Goal: Task Accomplishment & Management: Complete application form

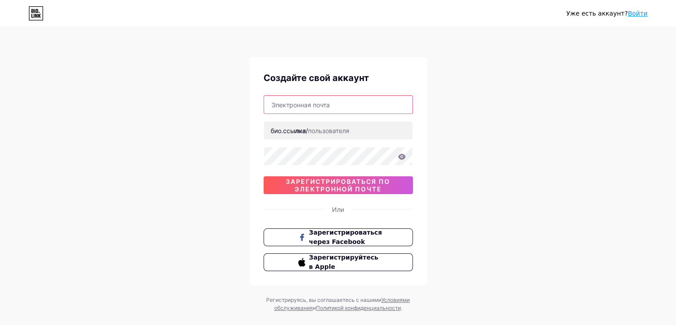
click at [343, 108] on input "text" at bounding box center [338, 105] width 148 height 18
type input "[EMAIL_ADDRESS][DOMAIN_NAME]"
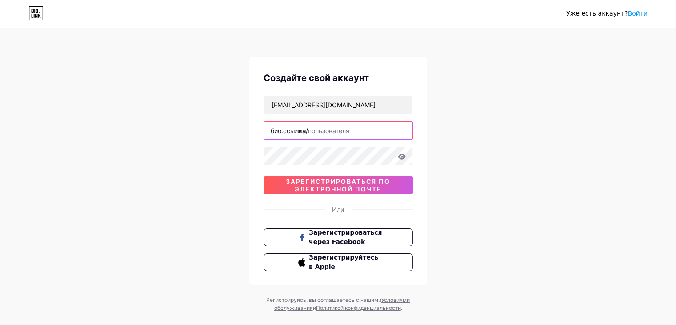
click at [352, 128] on input "text" at bounding box center [338, 130] width 148 height 18
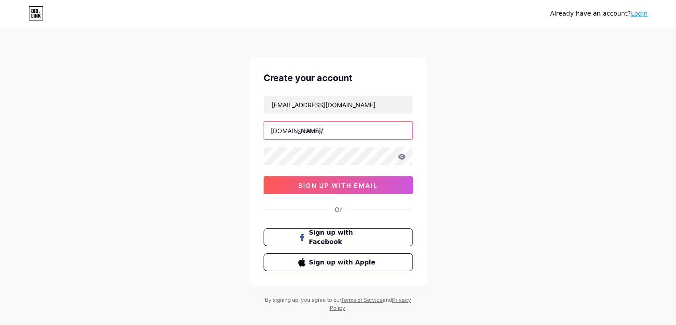
click at [352, 122] on input "text" at bounding box center [338, 130] width 148 height 18
type input "lucky_star"
click at [400, 154] on icon at bounding box center [402, 156] width 8 height 6
click at [400, 154] on icon at bounding box center [401, 157] width 8 height 6
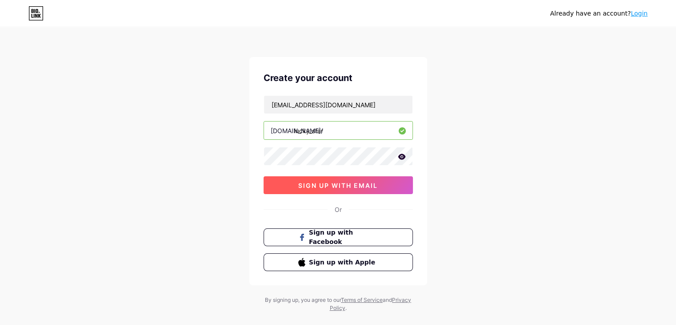
click at [348, 189] on button "sign up with email" at bounding box center [338, 185] width 149 height 18
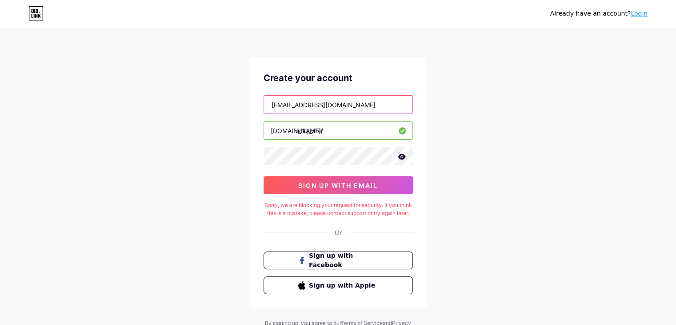
click at [373, 108] on input "[EMAIL_ADDRESS][DOMAIN_NAME]" at bounding box center [338, 105] width 148 height 18
drag, startPoint x: 373, startPoint y: 108, endPoint x: 105, endPoint y: 94, distance: 268.4
click at [105, 94] on div "Already have an account? Login Create your account dlavsakoiherni181@gmail.com …" at bounding box center [338, 181] width 676 height 363
type input "kolaerov5@gmail.com"
click at [375, 143] on div "kolaerov5@gmail.com bio.link/ lucky_star 0cAFcWeA5tZHS8yAllIe0pbrDpfcX95NzKwrkV…" at bounding box center [338, 144] width 149 height 99
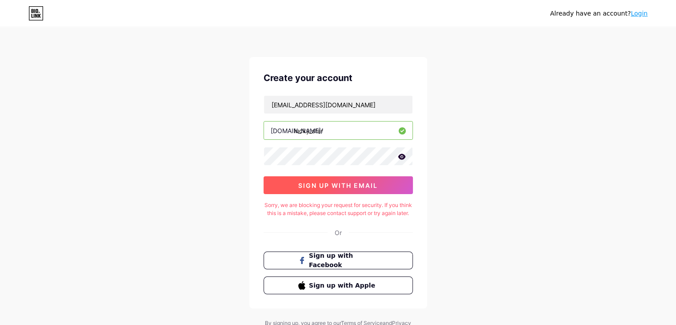
click at [386, 183] on button "sign up with email" at bounding box center [338, 185] width 149 height 18
click at [402, 157] on icon at bounding box center [402, 156] width 8 height 6
click at [643, 13] on link "Login" at bounding box center [639, 13] width 17 height 7
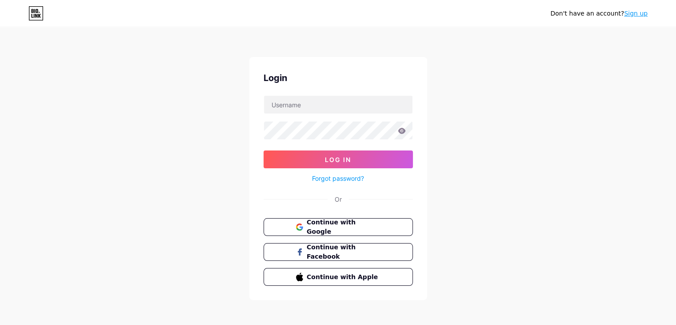
click at [562, 84] on div "Don't have an account? Sign up Login Log In Forgot password? Or Continue with G…" at bounding box center [338, 164] width 676 height 328
click at [370, 225] on span "Continue with Google" at bounding box center [343, 226] width 74 height 19
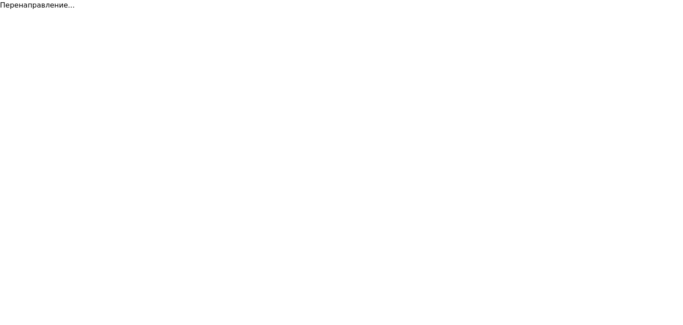
click at [454, 11] on html "Перенаправление... Исходный текст Оцените этот перевод Ваш отзыв поможет нам ул…" at bounding box center [341, 5] width 683 height 11
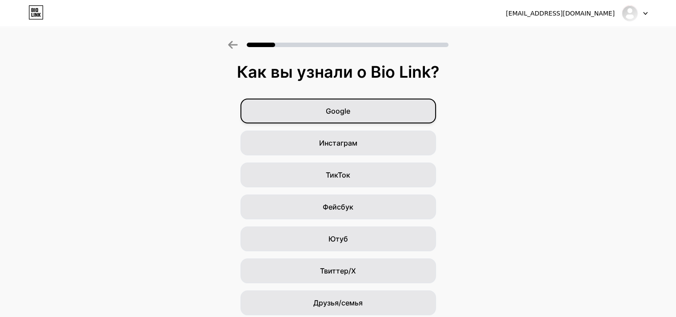
click at [373, 106] on div "Google" at bounding box center [339, 111] width 196 height 25
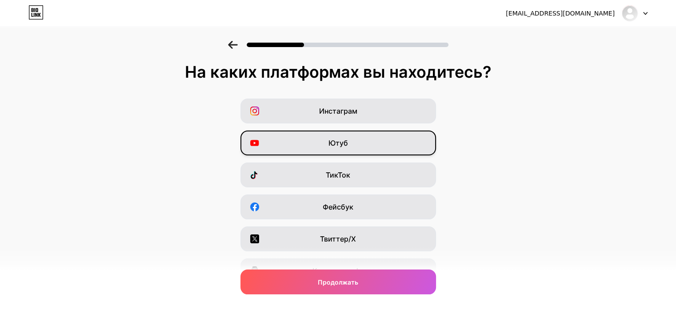
click at [347, 139] on font "Ютуб" at bounding box center [339, 143] width 20 height 9
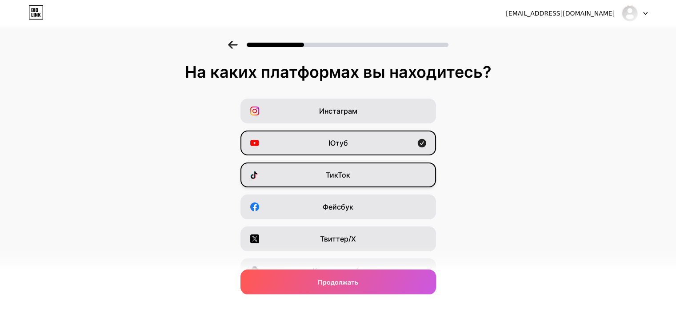
click at [344, 177] on font "ТикТок" at bounding box center [338, 175] width 24 height 9
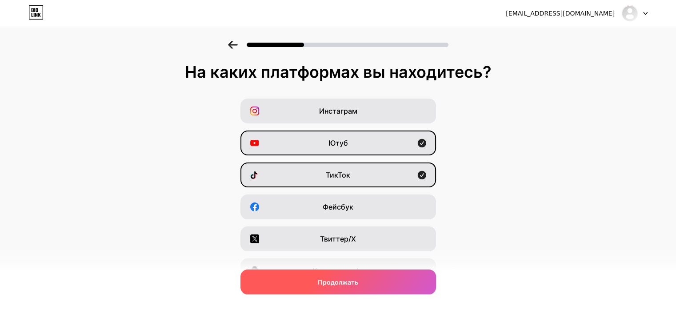
click at [313, 285] on div "Продолжать" at bounding box center [339, 282] width 196 height 25
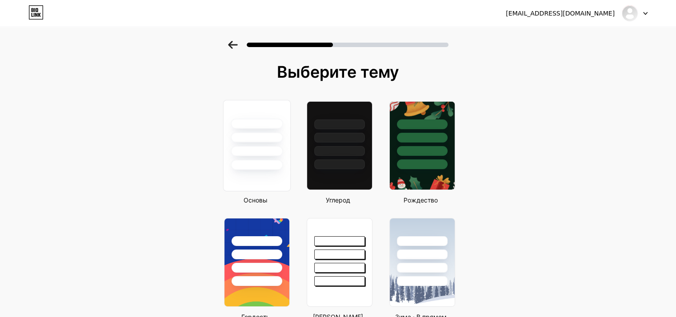
click at [257, 129] on div at bounding box center [256, 135] width 67 height 70
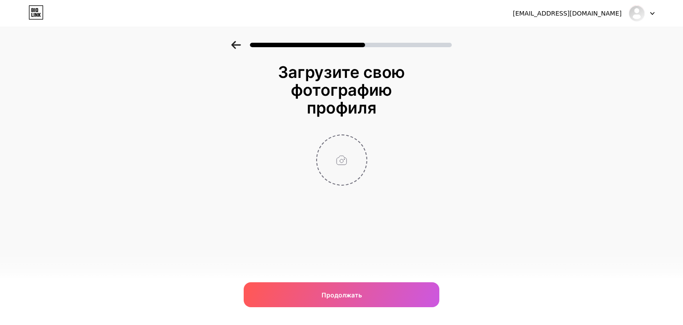
click at [338, 160] on input "file" at bounding box center [341, 159] width 49 height 49
type input "C:\fakepath\GigaChat (2).jpg"
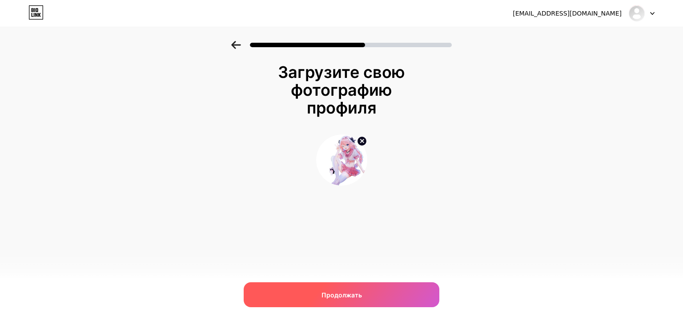
click at [362, 289] on div "Продолжать" at bounding box center [342, 294] width 196 height 25
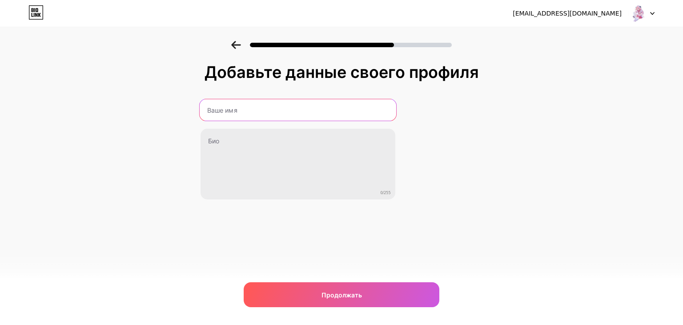
click at [257, 108] on input "text" at bounding box center [297, 109] width 197 height 21
type input "Lucky _Star"
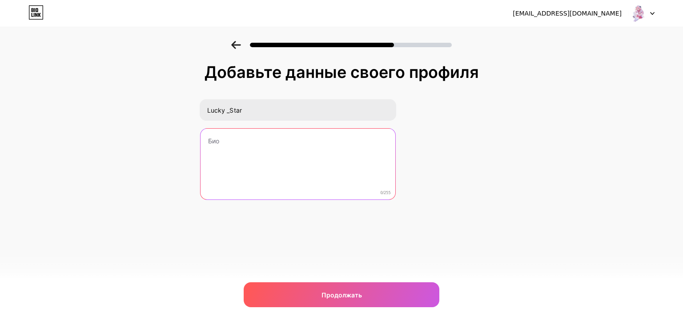
click at [278, 146] on textarea at bounding box center [298, 164] width 195 height 72
paste textarea "[URL][DOMAIN_NAME]"
drag, startPoint x: 245, startPoint y: 140, endPoint x: 284, endPoint y: 145, distance: 38.6
click at [284, 145] on textarea "My discord : https://t.me/Lucky_Star42" at bounding box center [297, 164] width 197 height 72
click at [251, 141] on textarea "My discord : Lucky_Star42" at bounding box center [297, 164] width 197 height 72
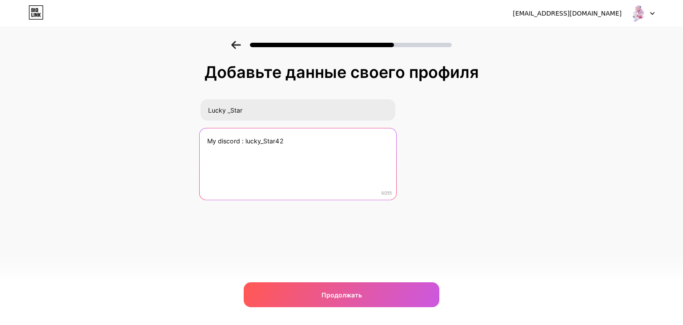
click at [269, 138] on textarea "My discord : lucky_Star42" at bounding box center [297, 164] width 197 height 72
click at [306, 136] on textarea "My discord : lucky_star42" at bounding box center [297, 164] width 197 height 72
paste textarea "[URL][DOMAIN_NAME]"
paste textarea "empty because the account is blocked"
paste textarea "[URL][DOMAIN_NAME]"
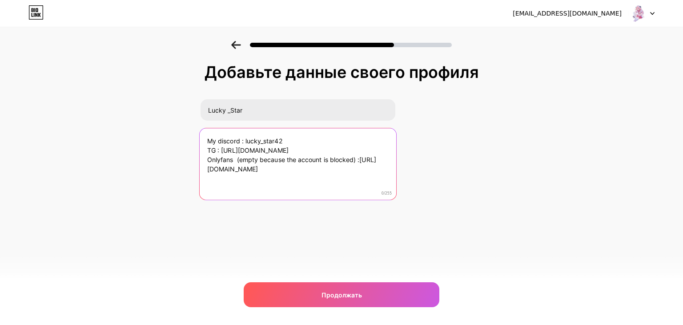
drag, startPoint x: 232, startPoint y: 172, endPoint x: 210, endPoint y: 172, distance: 22.2
click at [210, 172] on textarea "My discord : lucky_star42 TG : https://t.me/Lucky_Star42 Onlyfans (empty becaus…" at bounding box center [297, 164] width 197 height 72
click at [338, 180] on textarea "My discord : lucky_star42 TG : https://t.me/Lucky_Star42 Onlyfans (empty becaus…" at bounding box center [297, 164] width 197 height 72
drag, startPoint x: 243, startPoint y: 152, endPoint x: 222, endPoint y: 152, distance: 20.9
click at [222, 152] on textarea "My discord : lucky_star42 TG : https://t.me/Lucky_Star42 Onlyfans (empty becaus…" at bounding box center [297, 164] width 197 height 72
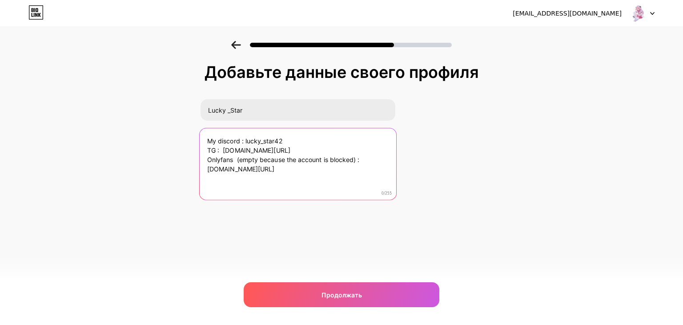
click at [288, 182] on textarea "My discord : lucky_star42 TG : t.me/Lucky_Star42 Onlyfans (empty because the ac…" at bounding box center [297, 164] width 197 height 72
paste textarea "Rarely active"
paste textarea "[EMAIL_ADDRESS][DOMAIN_NAME]"
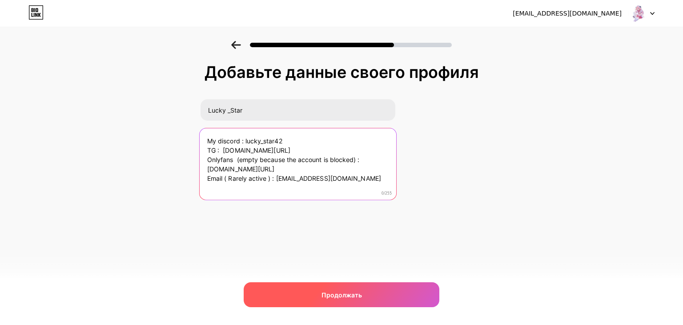
type textarea "My discord : lucky_star42 TG : t.me/Lucky_Star42 Onlyfans (empty because the ac…"
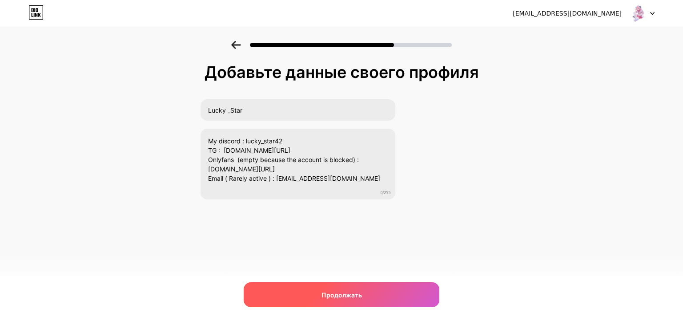
click at [346, 288] on div "Продолжать" at bounding box center [342, 294] width 196 height 25
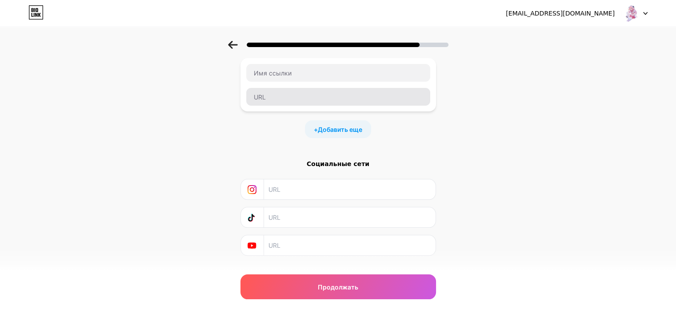
scroll to position [70, 0]
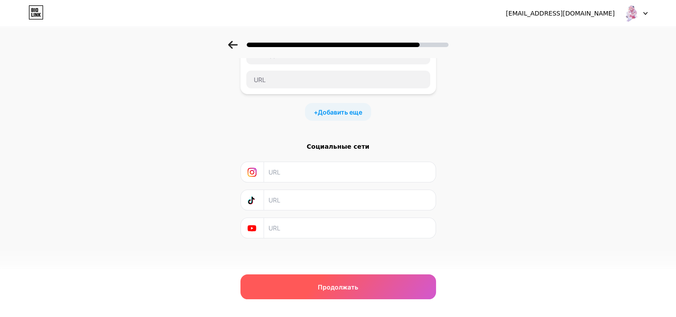
click at [300, 289] on div "Продолжать" at bounding box center [339, 287] width 196 height 25
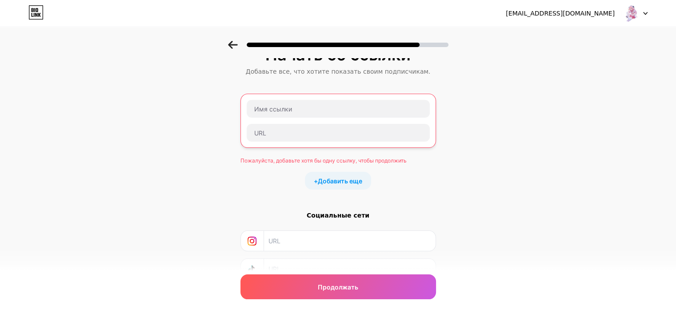
scroll to position [0, 0]
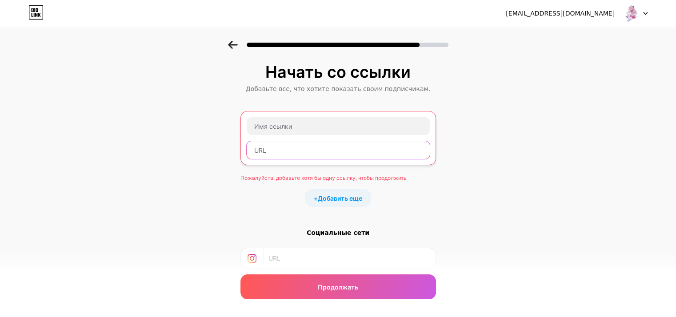
click at [293, 153] on input "text" at bounding box center [338, 150] width 183 height 18
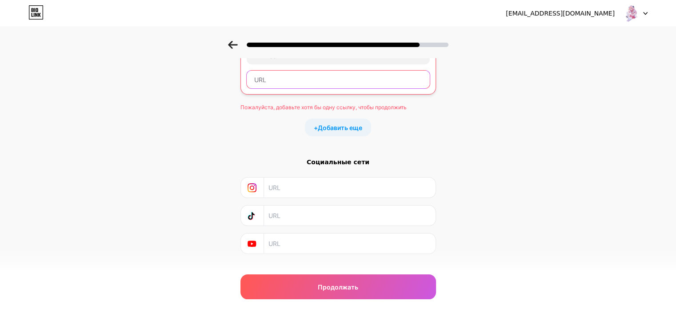
scroll to position [86, 0]
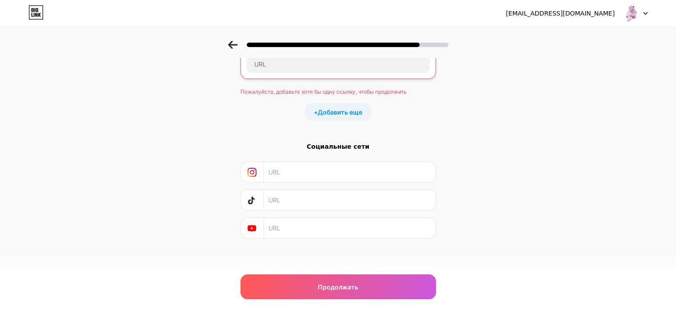
click at [352, 226] on input "text" at bounding box center [349, 228] width 161 height 20
paste input "[URL][DOMAIN_NAME]"
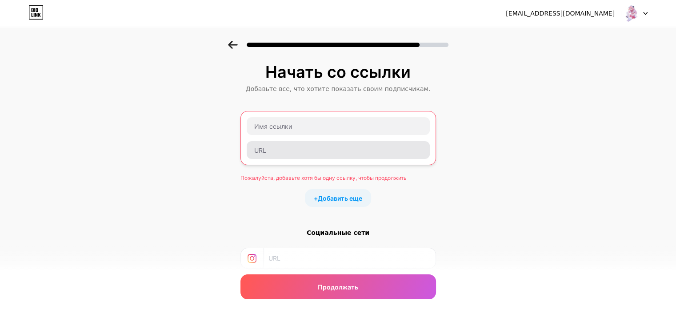
type input "[URL][DOMAIN_NAME]"
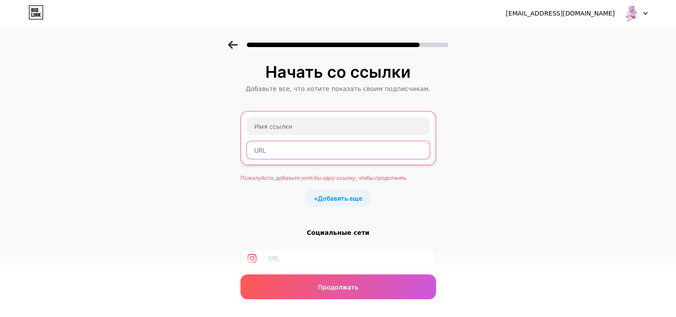
click at [358, 154] on input "text" at bounding box center [338, 150] width 183 height 18
paste input "[URL][DOMAIN_NAME]"
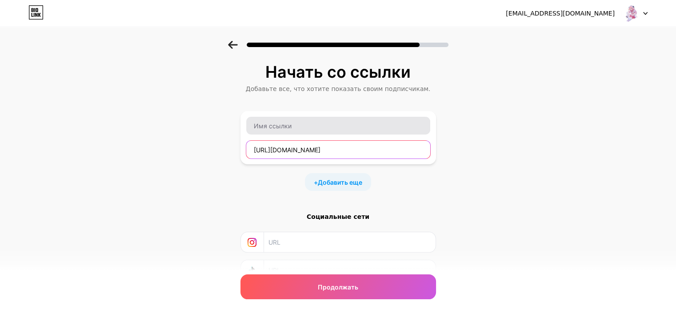
type input "[URL][DOMAIN_NAME]"
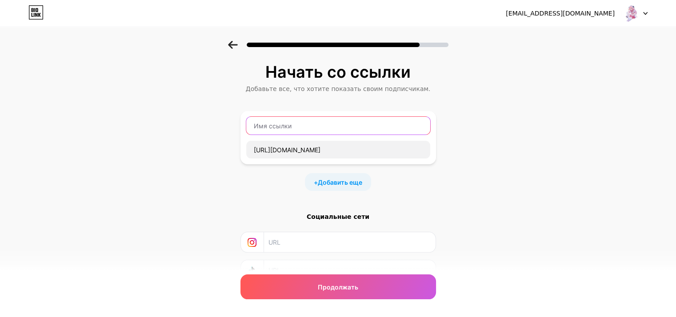
click at [360, 128] on input "text" at bounding box center [338, 126] width 184 height 18
type input "Ь"
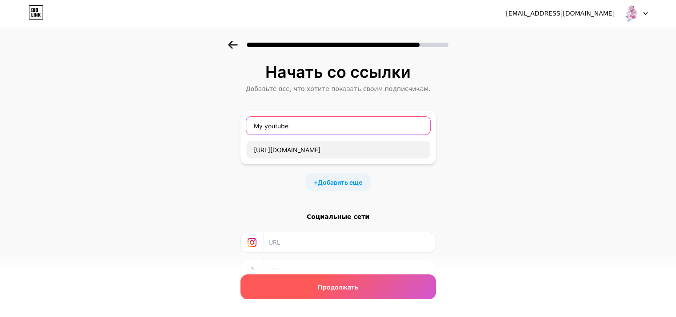
type input "My youtube"
click at [354, 291] on span "Продолжать" at bounding box center [338, 287] width 40 height 9
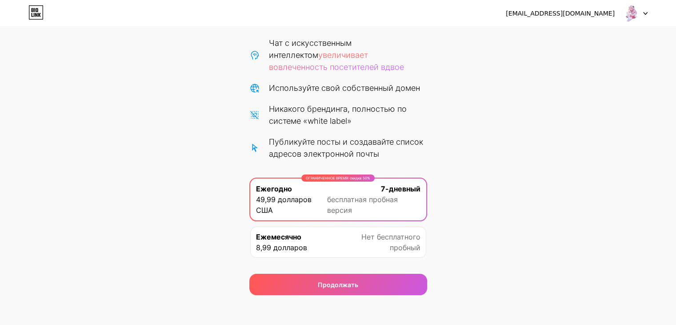
scroll to position [104, 0]
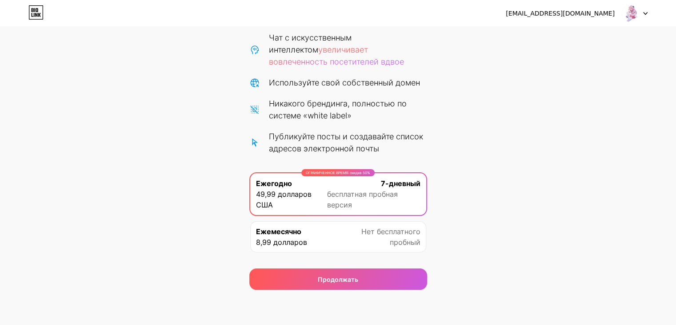
click at [393, 235] on font "Нет бесплатного" at bounding box center [390, 231] width 59 height 9
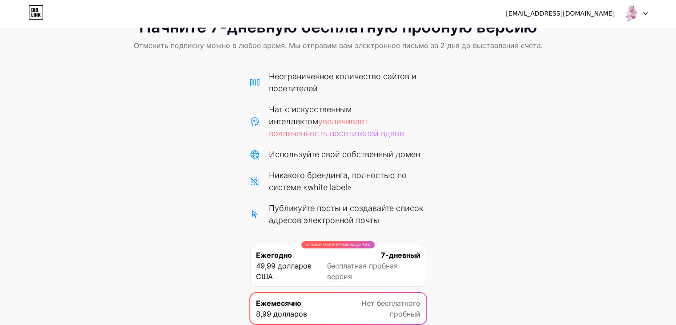
scroll to position [0, 0]
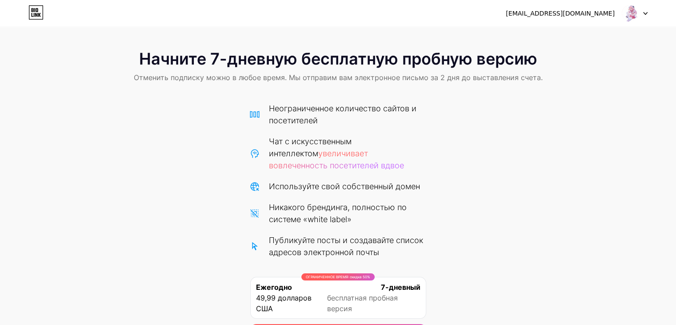
click at [606, 15] on font "[EMAIL_ADDRESS][DOMAIN_NAME]" at bounding box center [560, 13] width 109 height 7
click at [633, 15] on img at bounding box center [630, 13] width 17 height 17
click at [177, 92] on div "Начните 7-дневную бесплатную пробную версию Отменить подписку можно в любое вре…" at bounding box center [338, 67] width 676 height 52
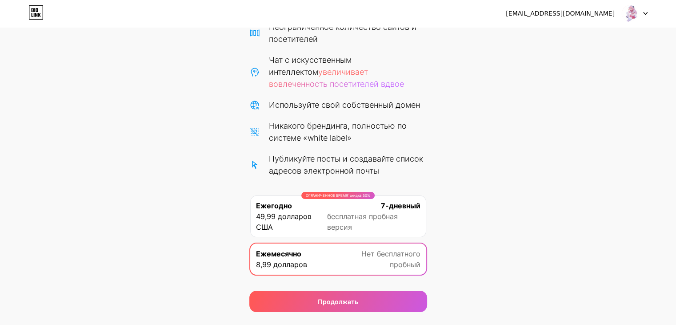
scroll to position [104, 0]
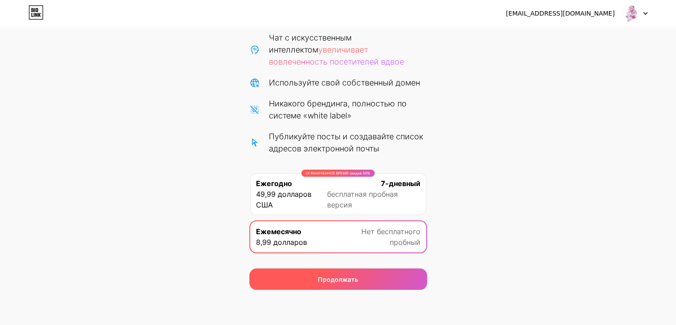
click at [308, 276] on div "Продолжать" at bounding box center [338, 278] width 178 height 21
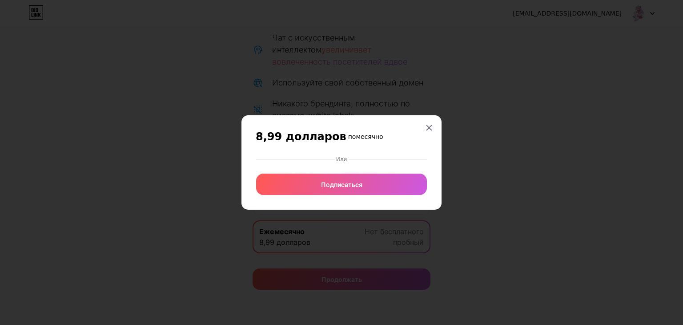
click at [440, 127] on div "8,99 долларов помесячно Или Подписаться" at bounding box center [341, 162] width 200 height 94
click at [435, 124] on div at bounding box center [429, 128] width 16 height 16
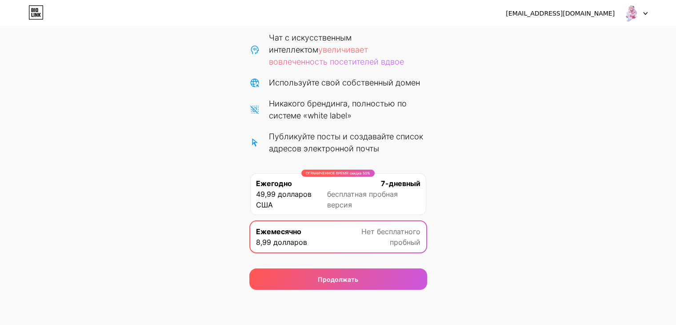
scroll to position [15, 0]
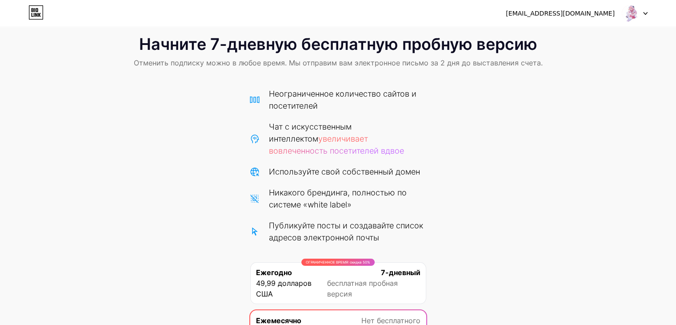
click at [40, 18] on icon at bounding box center [35, 12] width 15 height 14
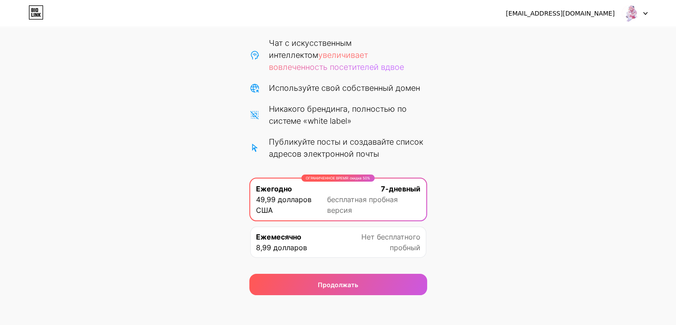
scroll to position [104, 0]
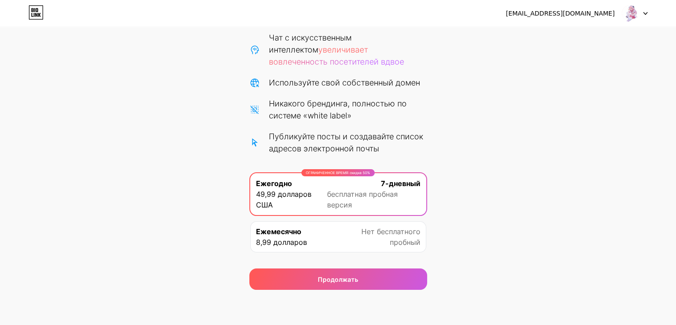
click at [360, 239] on div "Ежемесячно 8,99 долларов Нет бесплатного пробный" at bounding box center [338, 236] width 176 height 31
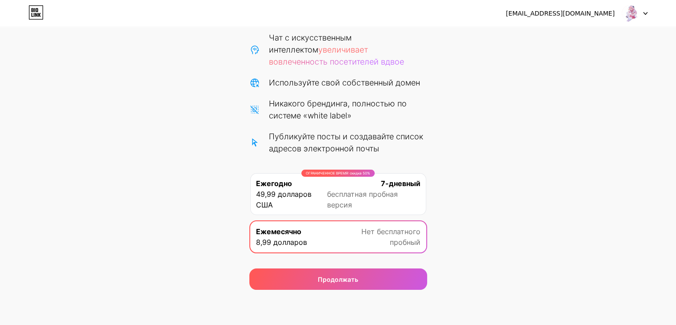
click at [360, 202] on span "бесплатная пробная версия" at bounding box center [373, 199] width 93 height 21
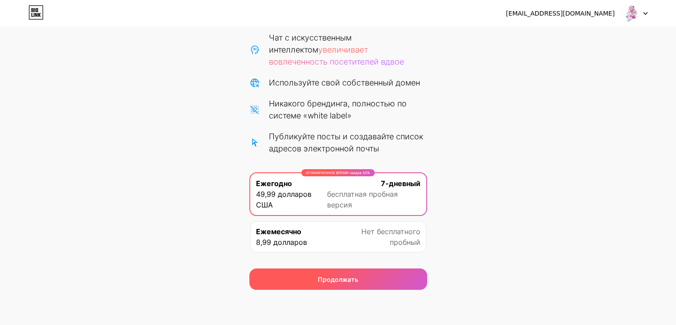
click at [340, 280] on font "Продолжать" at bounding box center [338, 279] width 40 height 8
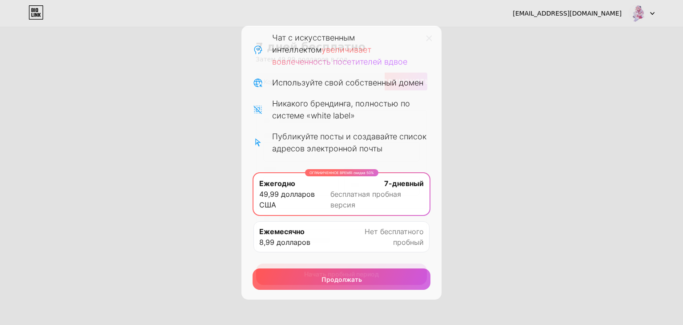
click at [430, 32] on div at bounding box center [429, 38] width 16 height 16
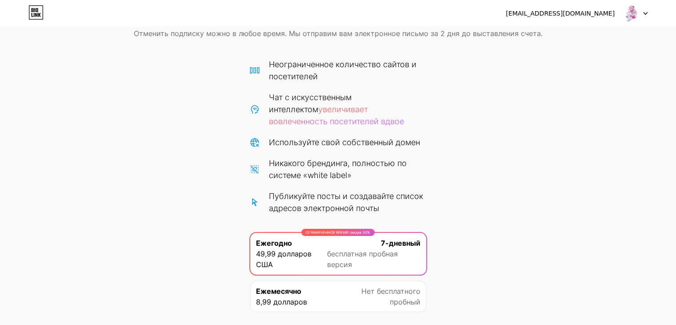
scroll to position [0, 0]
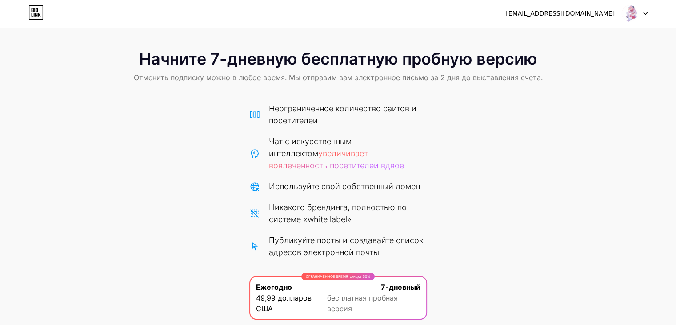
click at [567, 16] on font "[EMAIL_ADDRESS][DOMAIN_NAME]" at bounding box center [560, 13] width 109 height 7
click at [634, 15] on img at bounding box center [630, 13] width 17 height 17
click at [118, 24] on div "dlavsakoiherni181@gmail.com Выйти" at bounding box center [338, 13] width 676 height 27
click at [24, 8] on div "dlavsakoiherni181@gmail.com Выйти" at bounding box center [338, 13] width 676 height 16
click at [32, 9] on icon at bounding box center [35, 12] width 15 height 14
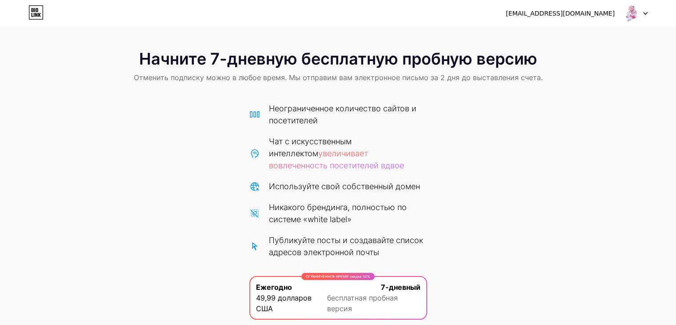
click at [32, 9] on icon at bounding box center [35, 12] width 15 height 14
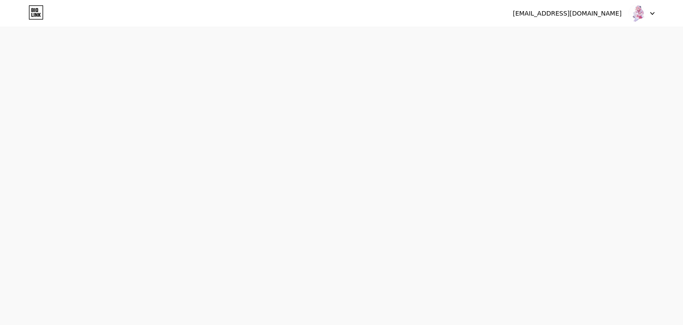
click at [32, 9] on icon at bounding box center [35, 12] width 15 height 14
click at [32, 0] on html "Исходный текст Оцените этот перевод Ваш отзыв поможет нам улучшить Google Перев…" at bounding box center [341, 0] width 683 height 0
click at [449, 11] on html "Перенаправление... Исходный текст Оцените этот перевод Ваш отзыв поможет нам ул…" at bounding box center [341, 5] width 683 height 11
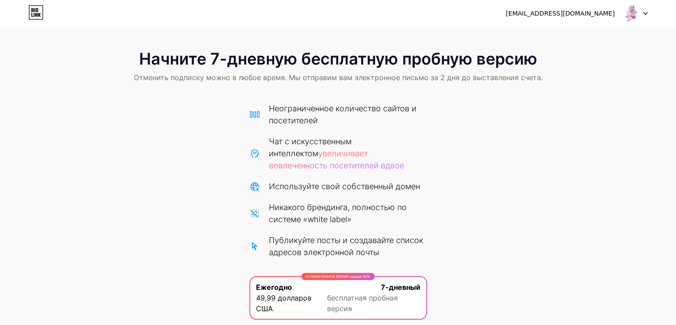
click at [644, 14] on icon at bounding box center [645, 13] width 4 height 3
click at [645, 10] on div at bounding box center [635, 13] width 26 height 16
click at [627, 11] on img at bounding box center [630, 13] width 17 height 17
click at [588, 14] on font "[EMAIL_ADDRESS][DOMAIN_NAME]" at bounding box center [560, 13] width 109 height 7
drag, startPoint x: 469, startPoint y: 12, endPoint x: 470, endPoint y: 3, distance: 9.8
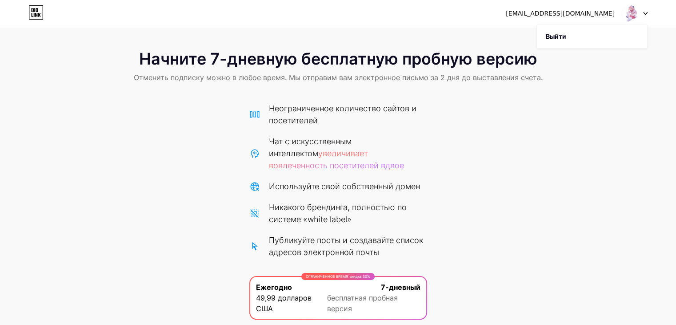
click at [469, 12] on div "dlavsakoiherni181@gmail.com Выйти" at bounding box center [338, 13] width 676 height 16
click at [389, 66] on font "Начните 7-дневную бесплатную пробную версию" at bounding box center [338, 59] width 398 height 20
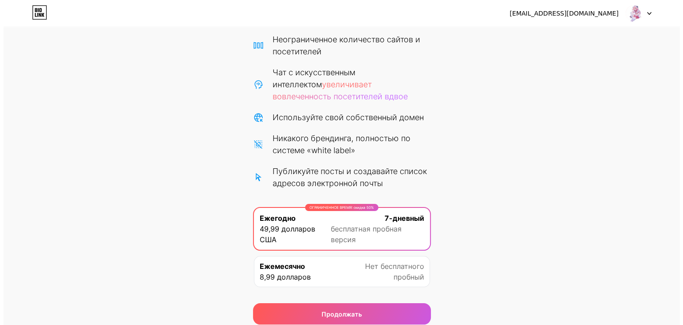
scroll to position [104, 0]
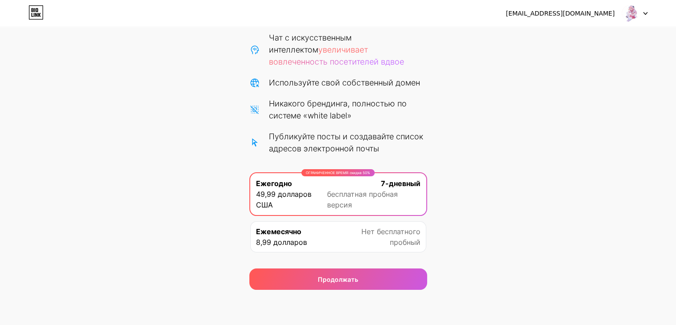
click at [387, 233] on font "Нет бесплатного" at bounding box center [390, 231] width 59 height 9
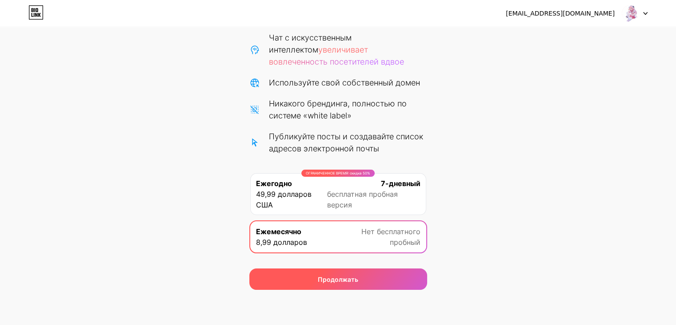
click at [379, 284] on div "Продолжать" at bounding box center [338, 278] width 178 height 21
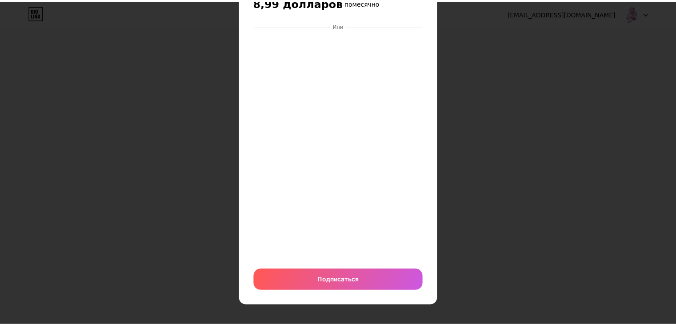
scroll to position [0, 0]
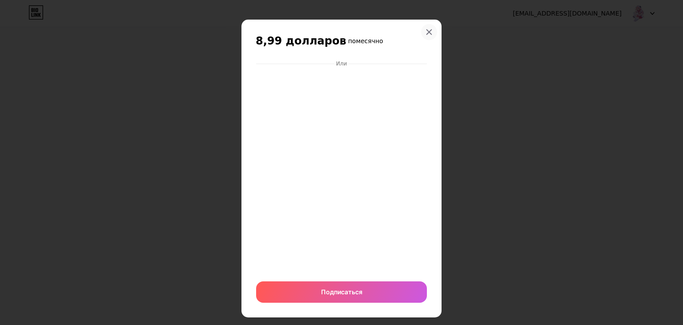
click at [427, 34] on icon at bounding box center [429, 32] width 5 height 5
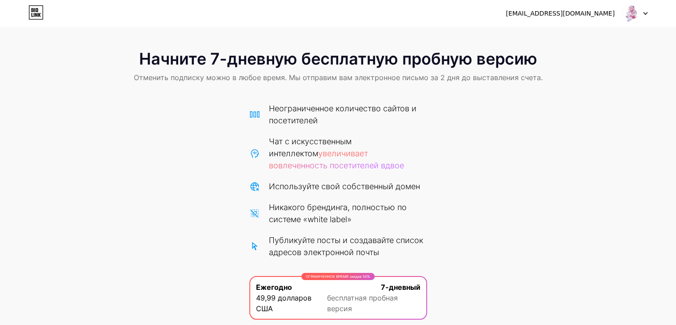
click at [632, 9] on img at bounding box center [630, 13] width 17 height 17
click at [590, 34] on li "Выйти" at bounding box center [592, 36] width 110 height 24
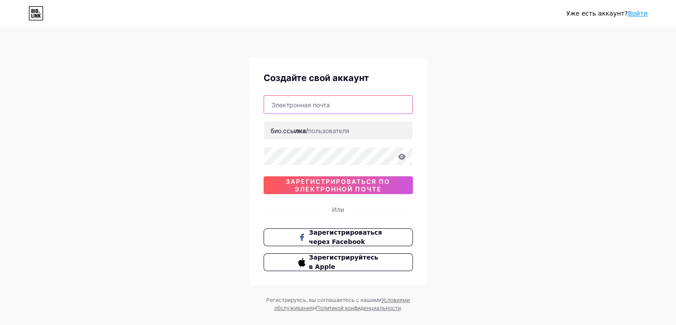
click at [401, 107] on input "text" at bounding box center [338, 105] width 148 height 18
type input "[EMAIL_ADDRESS][DOMAIN_NAME]"
click at [389, 107] on input "[EMAIL_ADDRESS][DOMAIN_NAME]" at bounding box center [338, 105] width 148 height 18
drag, startPoint x: 382, startPoint y: 100, endPoint x: 40, endPoint y: 96, distance: 342.4
click at [42, 96] on div "Уже есть аккаунт? Войти Создайте свой аккаунт [EMAIL_ADDRESS][DOMAIN_NAME] [DOM…" at bounding box center [338, 170] width 676 height 340
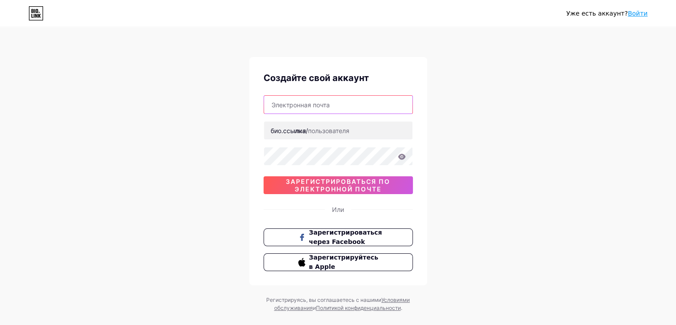
click at [328, 100] on input "text" at bounding box center [338, 105] width 148 height 18
type input "lucky_star42"
click at [324, 108] on input "lucky_star42" at bounding box center [338, 105] width 148 height 18
drag, startPoint x: 324, startPoint y: 108, endPoint x: 184, endPoint y: 105, distance: 139.6
click at [194, 104] on div "Уже есть аккаунт? Войти Создайте свой аккаунт lucky_star42 био.ссылка/ 0cAFcWeA…" at bounding box center [338, 170] width 676 height 340
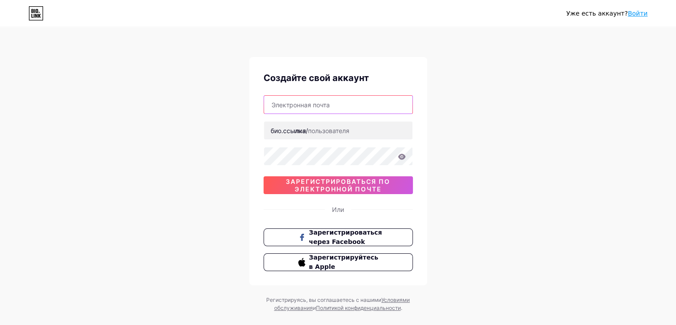
click at [273, 110] on input "text" at bounding box center [338, 105] width 148 height 18
type input "д"
click at [333, 104] on input "LuckyStar181" at bounding box center [338, 105] width 148 height 18
type input "[EMAIL_ADDRESS][DOMAIN_NAME]"
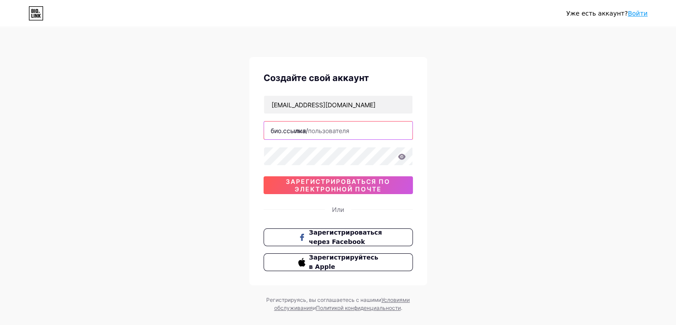
click at [386, 127] on input "text" at bounding box center [338, 130] width 148 height 18
type input "lucky"
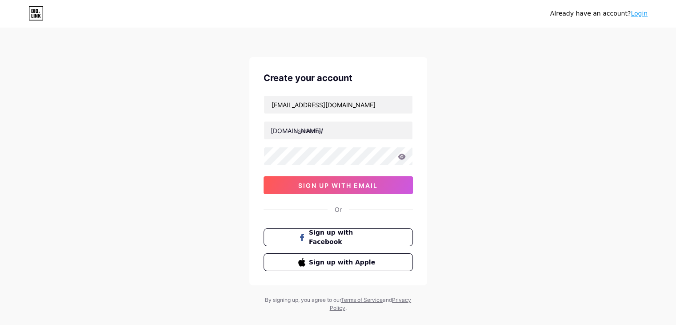
drag, startPoint x: 498, startPoint y: 113, endPoint x: 424, endPoint y: 125, distance: 74.3
click at [497, 114] on div "Already have an account? Login Create your account [EMAIL_ADDRESS][DOMAIN_NAME]…" at bounding box center [338, 170] width 676 height 340
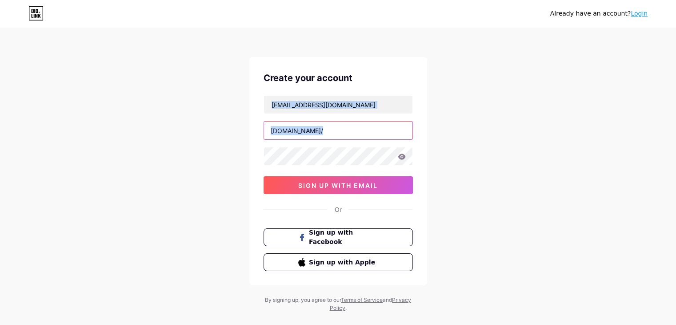
click at [397, 129] on input "text" at bounding box center [338, 130] width 148 height 18
type input "lucky_star"
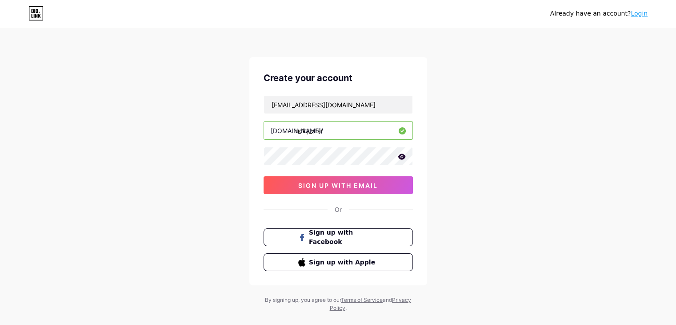
click at [362, 123] on input "lucky_star" at bounding box center [338, 130] width 148 height 18
click at [403, 158] on icon at bounding box center [402, 156] width 8 height 6
click at [190, 152] on div "Already have an account? Login Create your account [EMAIL_ADDRESS][DOMAIN_NAME]…" at bounding box center [338, 170] width 676 height 340
click at [309, 176] on button "sign up with email" at bounding box center [338, 185] width 149 height 18
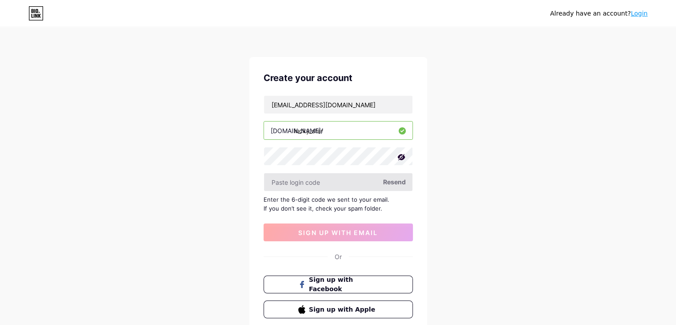
click at [313, 187] on input "text" at bounding box center [338, 182] width 148 height 18
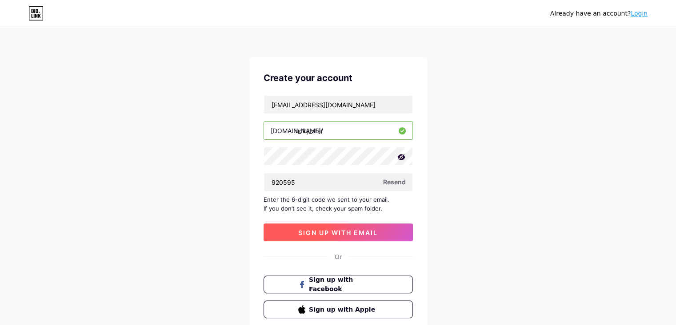
type input "920595"
click at [330, 232] on span "sign up with email" at bounding box center [338, 233] width 80 height 8
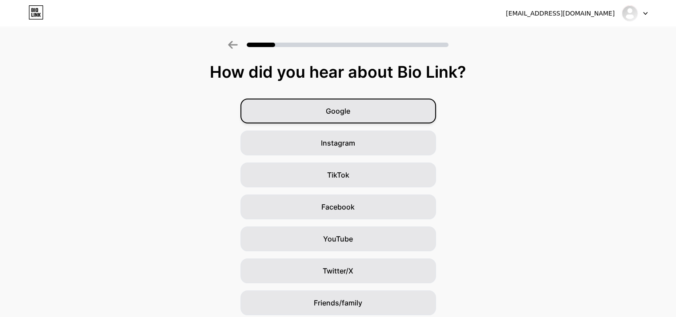
click at [340, 116] on span "Google" at bounding box center [338, 111] width 24 height 11
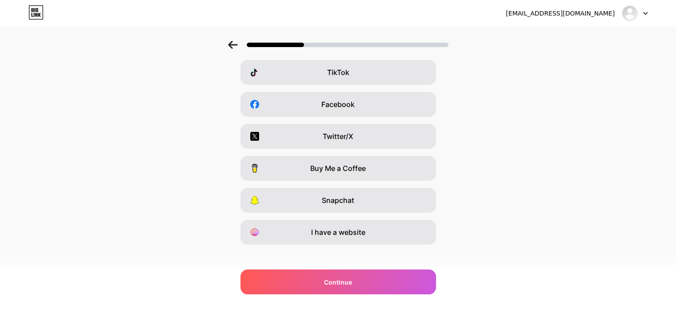
scroll to position [110, 0]
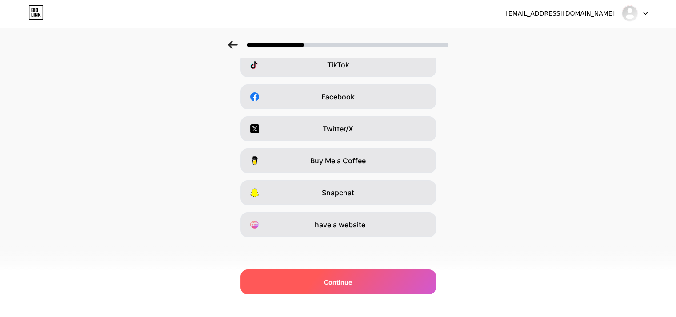
click at [311, 276] on div "Continue" at bounding box center [339, 282] width 196 height 25
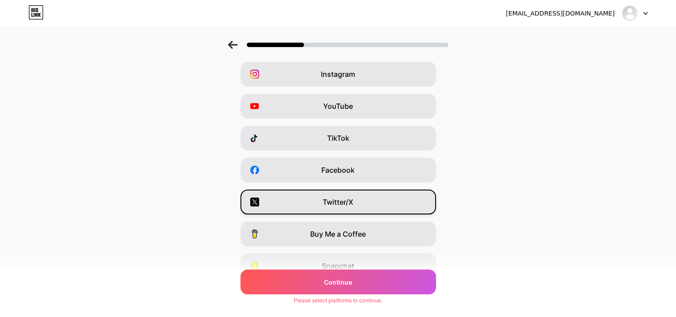
scroll to position [0, 0]
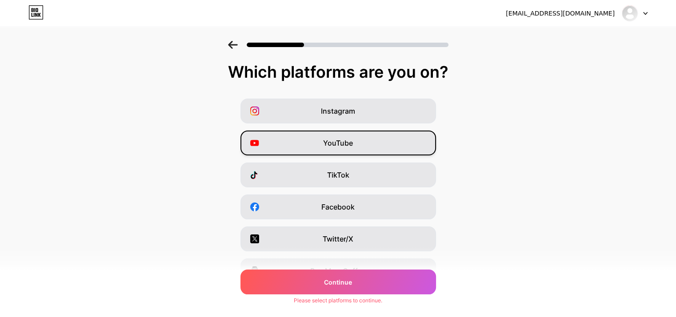
click at [313, 152] on div "YouTube" at bounding box center [339, 143] width 196 height 25
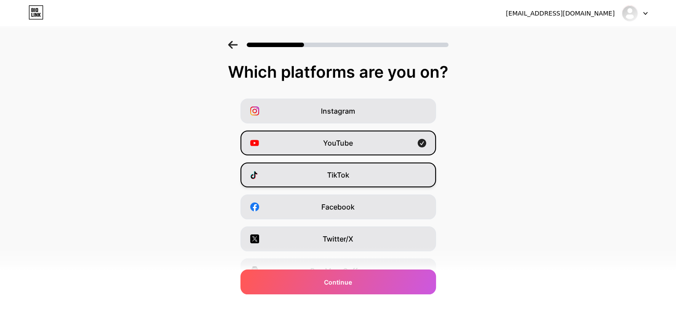
click at [317, 176] on div "TikTok" at bounding box center [339, 175] width 196 height 25
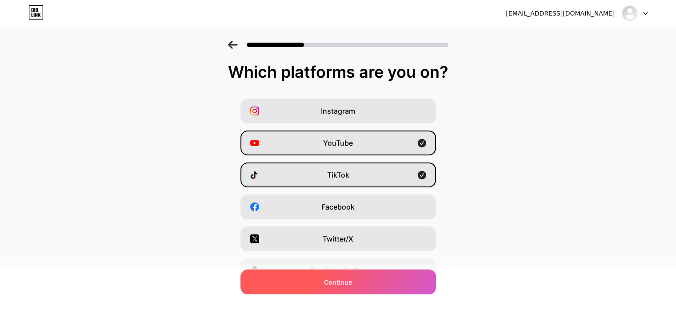
click at [317, 281] on div "Continue" at bounding box center [339, 282] width 196 height 25
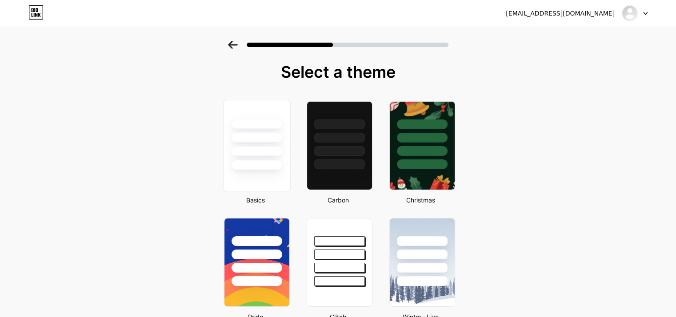
click at [269, 162] on div at bounding box center [257, 165] width 52 height 10
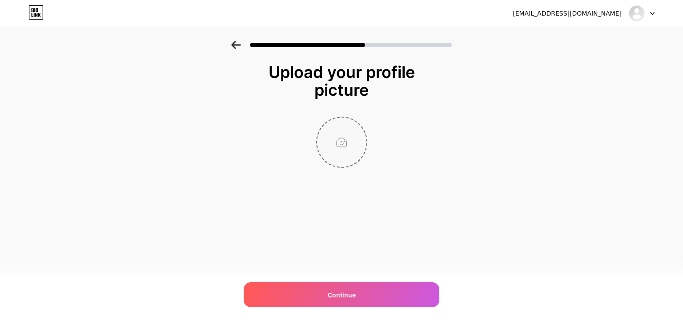
click at [336, 141] on input "file" at bounding box center [341, 141] width 49 height 49
type input "C:\fakepath\GigaChat (2).jpg"
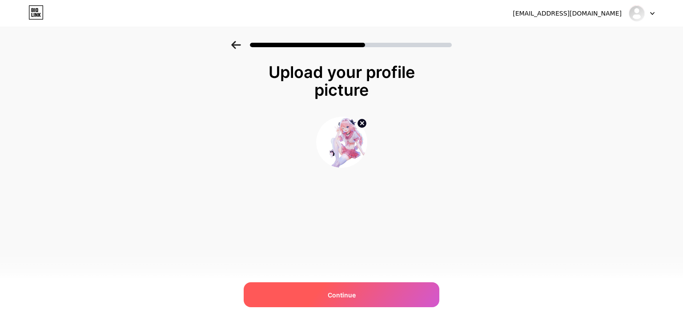
click at [357, 287] on div "Continue" at bounding box center [342, 294] width 196 height 25
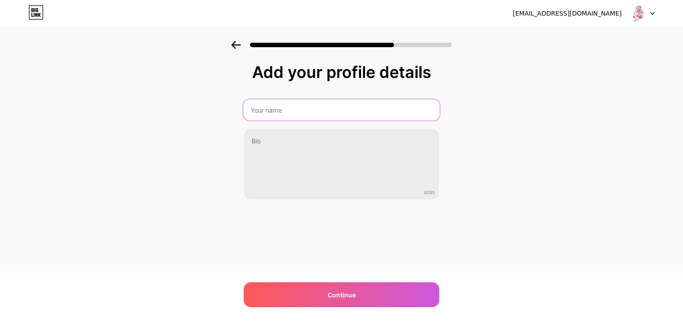
click at [315, 113] on input "text" at bounding box center [341, 109] width 197 height 21
type input "Lucky _Star"
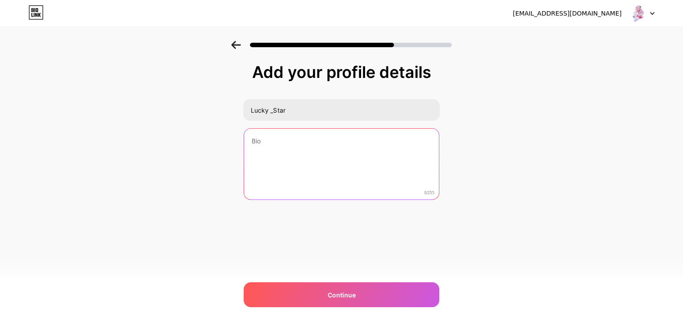
click at [313, 150] on textarea at bounding box center [341, 164] width 195 height 72
paste textarea "[URL][DOMAIN_NAME]"
drag, startPoint x: 306, startPoint y: 152, endPoint x: 310, endPoint y: 157, distance: 6.7
click at [310, 157] on textarea "My discord : lucky_star42 Telegram : [URL][DOMAIN_NAME]" at bounding box center [341, 164] width 197 height 72
click at [305, 152] on textarea "My discord : lucky_star42 Telegram : [URL][DOMAIN_NAME]" at bounding box center [341, 164] width 197 height 72
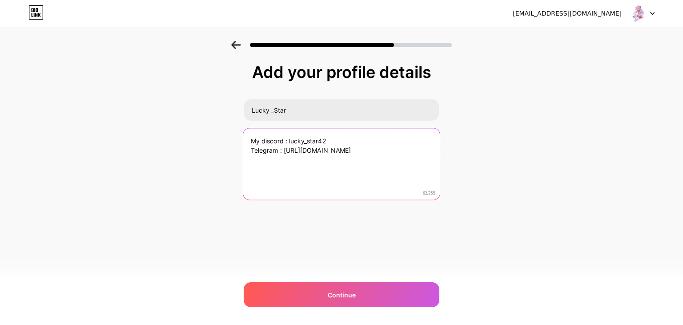
drag, startPoint x: 305, startPoint y: 152, endPoint x: 288, endPoint y: 151, distance: 16.9
click at [288, 151] on textarea "My discord : lucky_star42 Telegram : [URL][DOMAIN_NAME]" at bounding box center [341, 164] width 197 height 72
click at [354, 152] on textarea "My discord : lucky_star42 Telegram : [DOMAIN_NAME][URL]" at bounding box center [341, 164] width 197 height 72
paste textarea "[URL][DOMAIN_NAME]"
drag, startPoint x: 321, startPoint y: 160, endPoint x: 284, endPoint y: 165, distance: 38.2
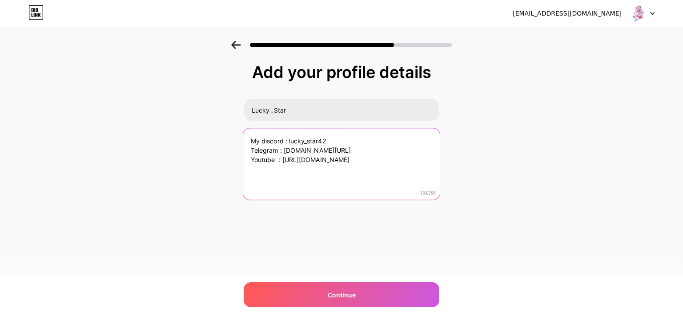
click at [283, 165] on textarea "My discord : lucky_star42 Telegram : [DOMAIN_NAME][URL] Youtube : [URL][DOMAIN_…" at bounding box center [341, 164] width 197 height 72
click at [397, 161] on textarea "My discord : lucky_star42 Telegram : [DOMAIN_NAME][URL] Youtube : [DOMAIN_NAME]…" at bounding box center [341, 164] width 197 height 72
paste textarea "empty because the account is blocked"
paste textarea "[URL][DOMAIN_NAME]"
drag, startPoint x: 272, startPoint y: 180, endPoint x: 244, endPoint y: 180, distance: 28.0
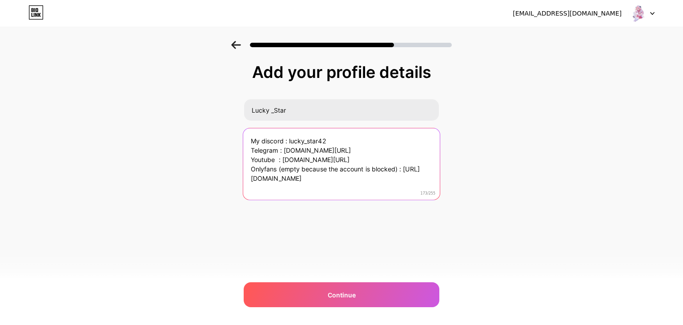
click at [244, 180] on textarea "My discord : lucky_star42 Telegram : [DOMAIN_NAME][URL] Youtube : [DOMAIN_NAME]…" at bounding box center [341, 164] width 197 height 72
click at [352, 179] on textarea "My discord : lucky_star42 Telegram : [DOMAIN_NAME][URL] Youtube : [DOMAIN_NAME]…" at bounding box center [341, 164] width 197 height 72
paste textarea "Rarely active"
paste textarea "[EMAIL_ADDRESS][DOMAIN_NAME]"
click at [312, 189] on textarea "My discord : lucky_star42 Telegram : [DOMAIN_NAME][URL] Youtube : [DOMAIN_NAME]…" at bounding box center [341, 164] width 197 height 72
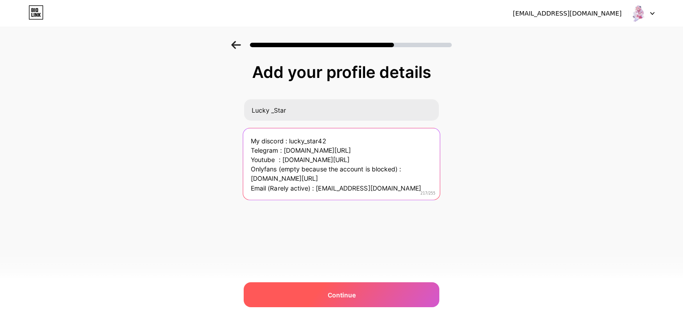
type textarea "My discord : lucky_star42 Telegram : [DOMAIN_NAME][URL] Youtube : [DOMAIN_NAME]…"
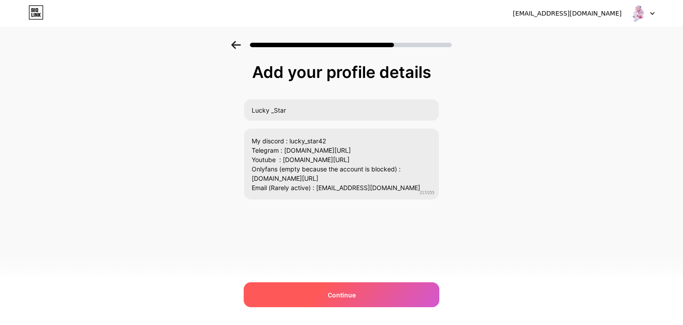
click at [357, 297] on div "Continue" at bounding box center [342, 294] width 196 height 25
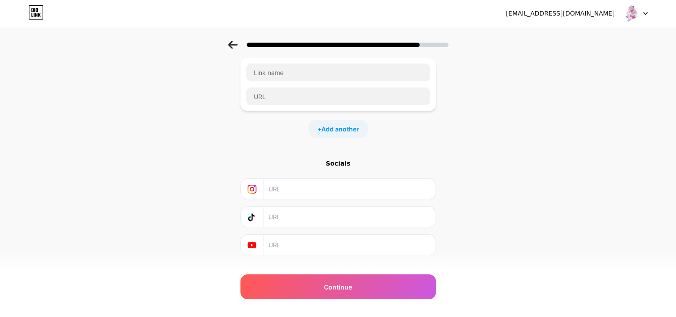
scroll to position [70, 0]
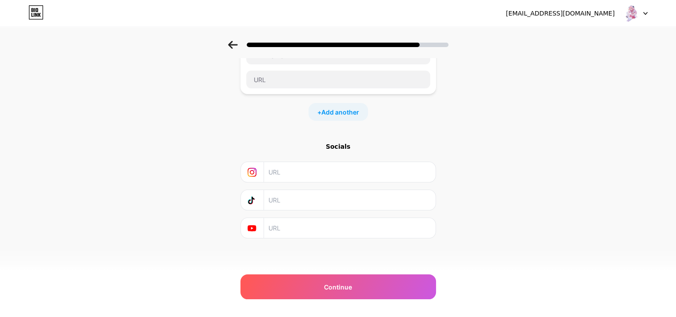
click at [360, 235] on input "text" at bounding box center [349, 228] width 161 height 20
paste input "[URL][DOMAIN_NAME]"
type input "[URL][DOMAIN_NAME]"
click at [329, 173] on input "text" at bounding box center [349, 172] width 161 height 20
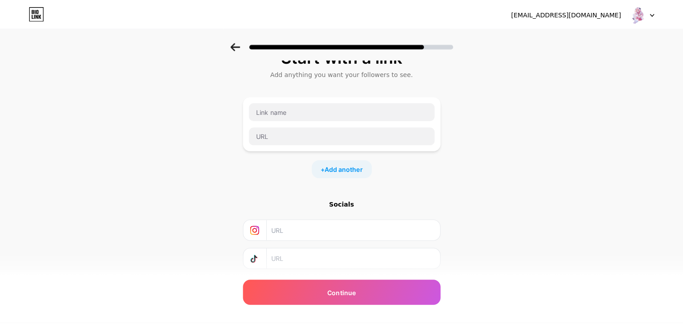
scroll to position [0, 0]
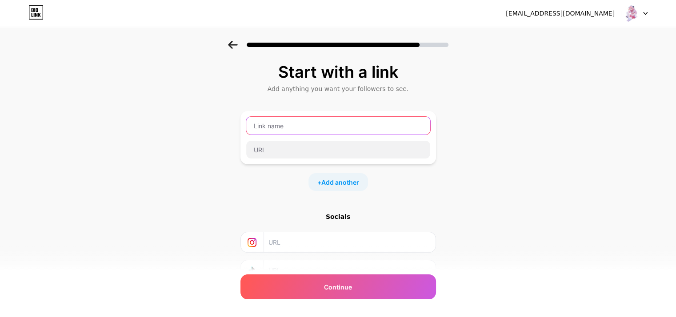
click at [343, 128] on input "text" at bounding box center [338, 126] width 184 height 18
type input "Lucky"
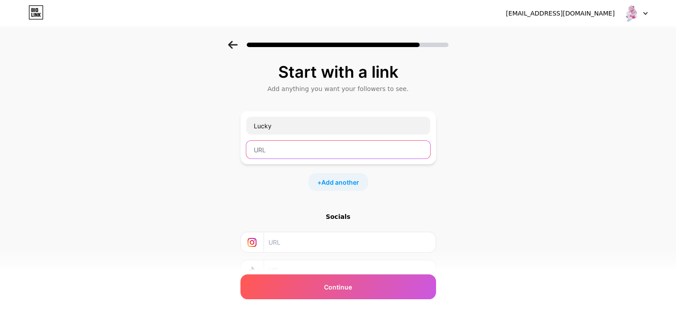
click at [393, 149] on input "text" at bounding box center [338, 150] width 184 height 18
paste input "[URL][DOMAIN_NAME]"
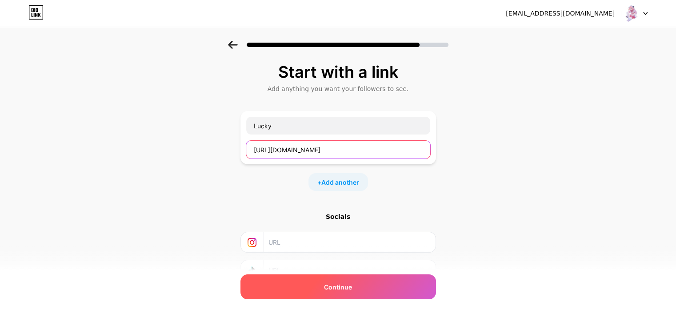
type input "[URL][DOMAIN_NAME]"
click at [352, 284] on span "Continue" at bounding box center [338, 287] width 28 height 9
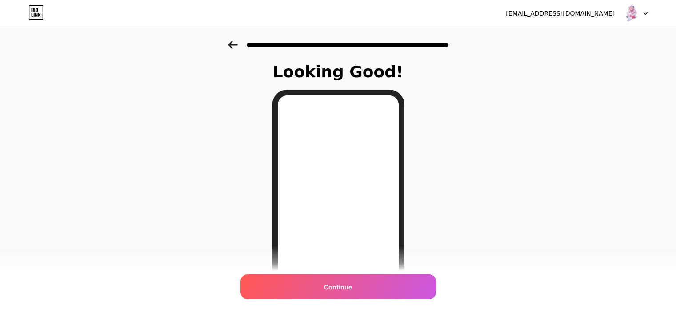
click at [238, 46] on icon at bounding box center [233, 45] width 10 height 8
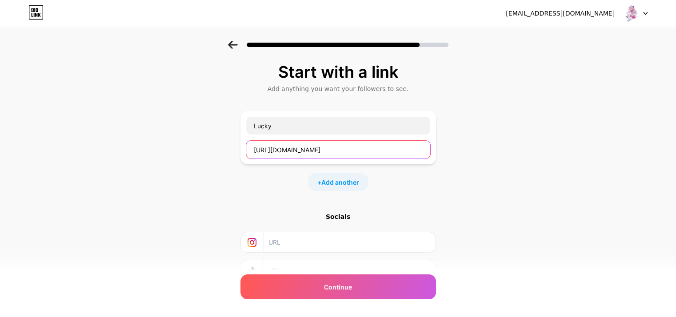
drag, startPoint x: 399, startPoint y: 144, endPoint x: 208, endPoint y: 151, distance: 191.3
click at [208, 151] on div "Start with a link Add anything you want your followers to see. Lucky [URL][DOMA…" at bounding box center [338, 197] width 676 height 313
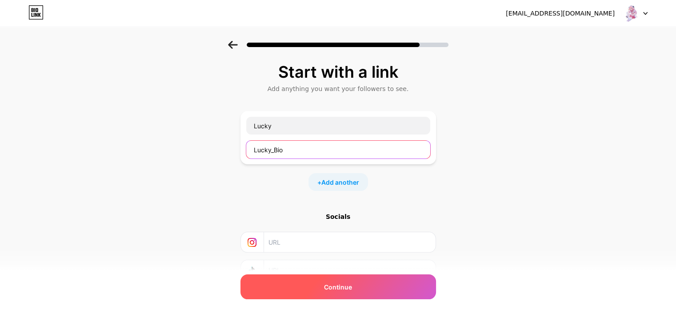
type input "Lucky_Bio"
click at [378, 293] on div "Continue" at bounding box center [339, 287] width 196 height 25
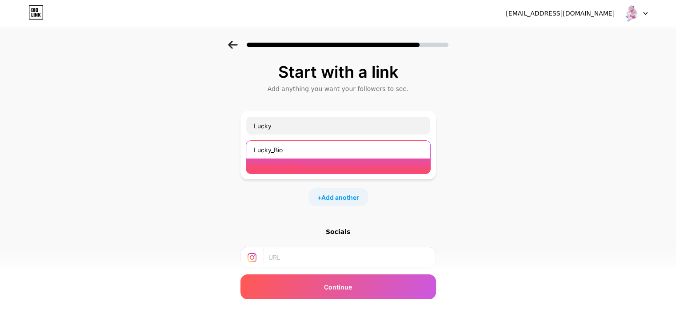
drag, startPoint x: 331, startPoint y: 148, endPoint x: 121, endPoint y: 125, distance: 210.7
click at [122, 125] on div "Start with a link Add anything you want your followers to see. Lucky Lucky_Bio …" at bounding box center [338, 205] width 676 height 328
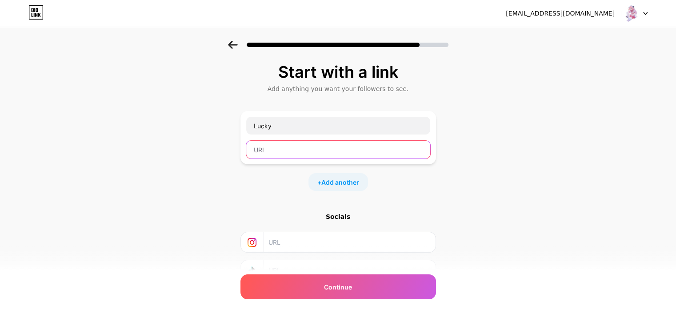
paste input "[URL][DOMAIN_NAME]"
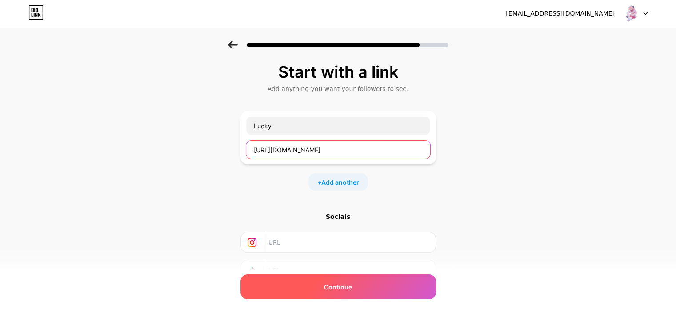
type input "[URL][DOMAIN_NAME]"
click at [313, 289] on div "Continue" at bounding box center [339, 287] width 196 height 25
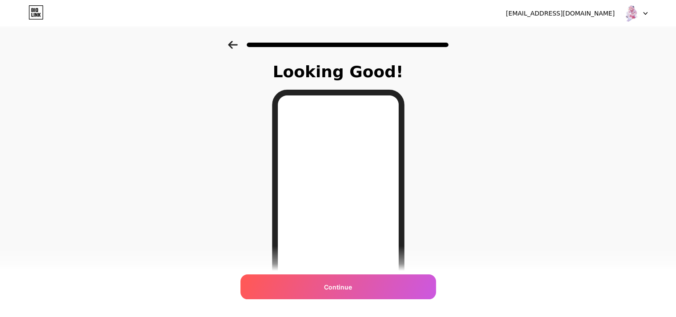
click at [237, 48] on icon at bounding box center [233, 45] width 10 height 8
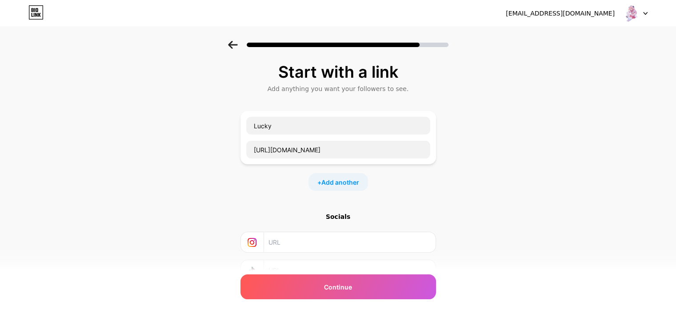
click at [237, 48] on icon at bounding box center [233, 45] width 10 height 8
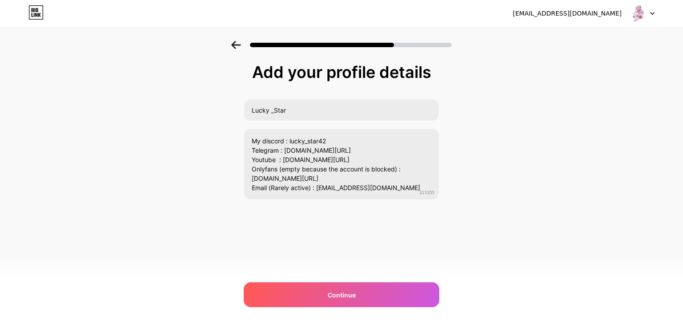
click at [237, 48] on icon at bounding box center [236, 45] width 10 height 8
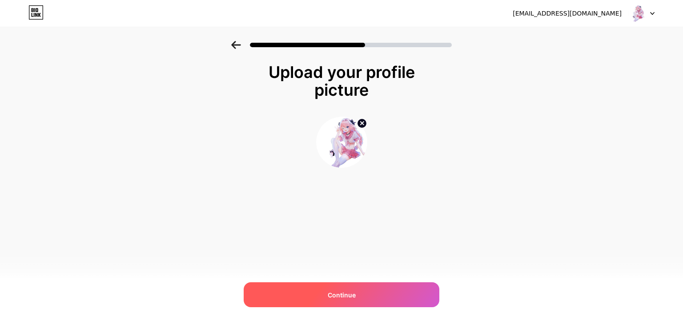
click at [350, 290] on span "Continue" at bounding box center [342, 294] width 28 height 9
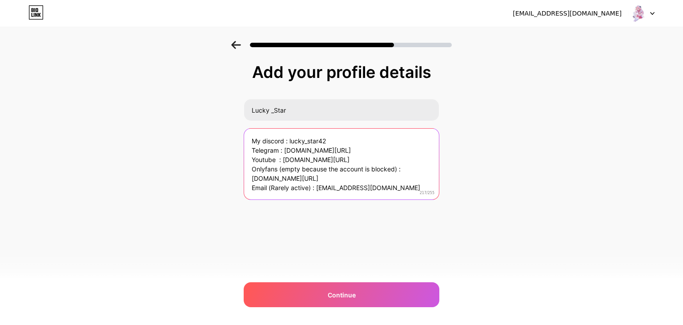
click at [253, 149] on textarea "My discord : lucky_star42 Telegram : [DOMAIN_NAME][URL] Youtube : [DOMAIN_NAME]…" at bounding box center [341, 164] width 195 height 72
click at [336, 138] on textarea "My discord : lucky_star42 Telegram : [DOMAIN_NAME][URL] Youtube : [DOMAIN_NAME]…" at bounding box center [341, 164] width 197 height 72
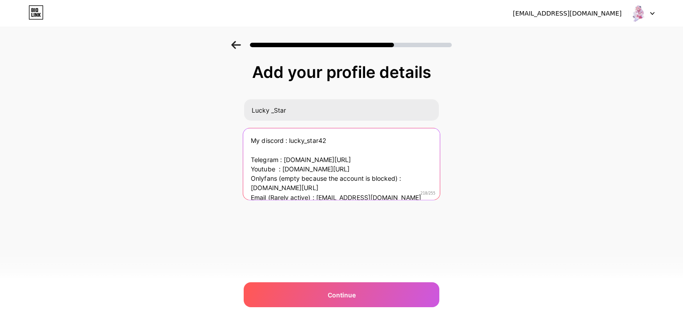
click at [359, 160] on textarea "My discord : lucky_star42 Telegram : [DOMAIN_NAME][URL] Youtube : [DOMAIN_NAME]…" at bounding box center [341, 164] width 197 height 72
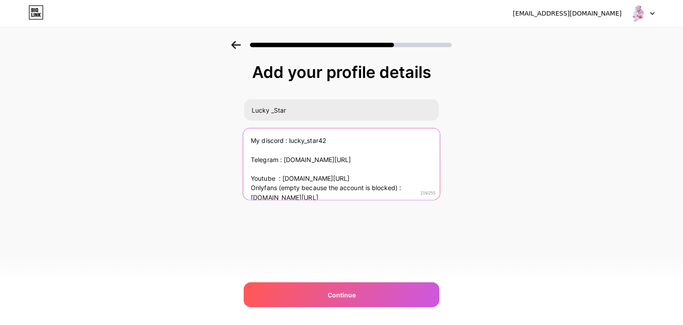
click at [374, 177] on textarea "My discord : lucky_star42 Telegram : [DOMAIN_NAME][URL] Youtube : [DOMAIN_NAME]…" at bounding box center [341, 164] width 197 height 72
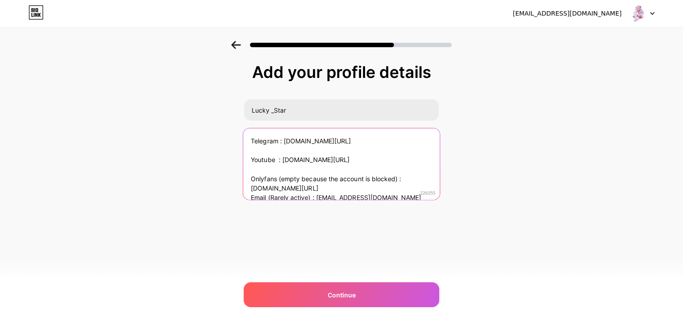
scroll to position [27, 0]
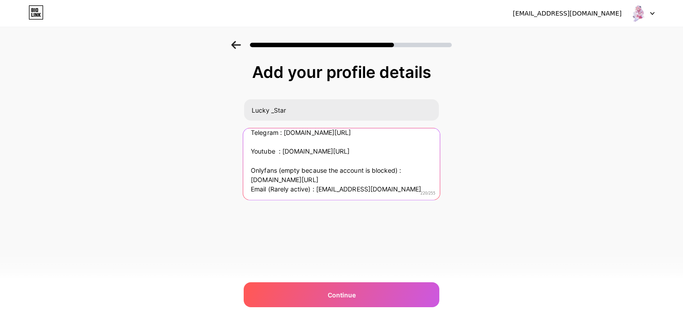
click at [379, 181] on textarea "My discord : lucky_star42 Telegram : [DOMAIN_NAME][URL] Youtube : [DOMAIN_NAME]…" at bounding box center [341, 164] width 197 height 72
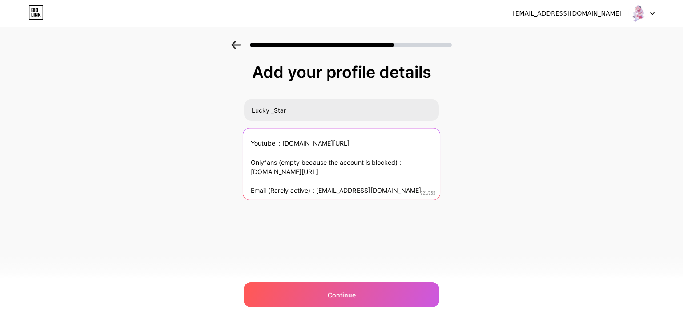
scroll to position [37, 0]
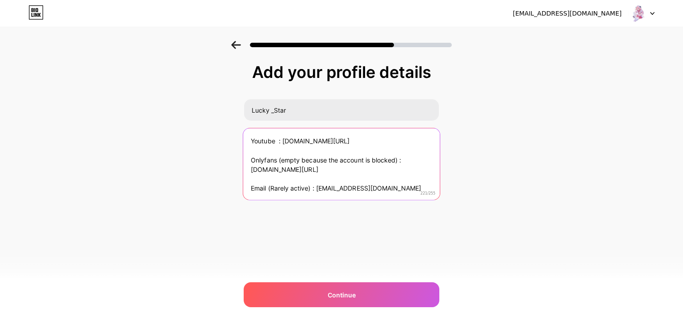
click at [406, 186] on textarea "My discord : lucky_star42 Telegram : [DOMAIN_NAME][URL] Youtube : [DOMAIN_NAME]…" at bounding box center [341, 164] width 197 height 72
type textarea "My discord : lucky_star42 Telegram : [DOMAIN_NAME][URL] Youtube : [DOMAIN_NAME]…"
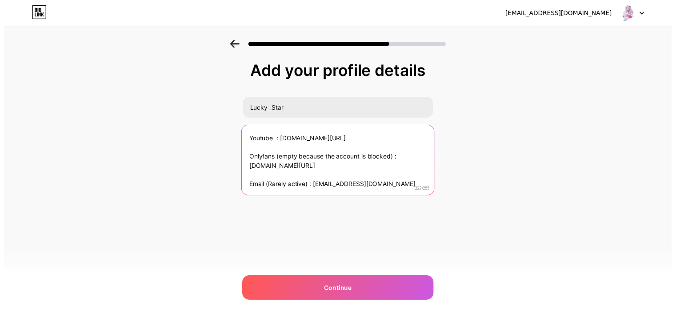
scroll to position [0, 0]
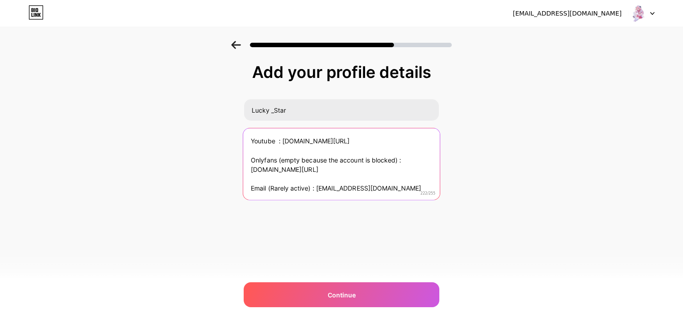
click at [0, 0] on lt-div at bounding box center [0, 0] width 0 height 0
select select "en-us"
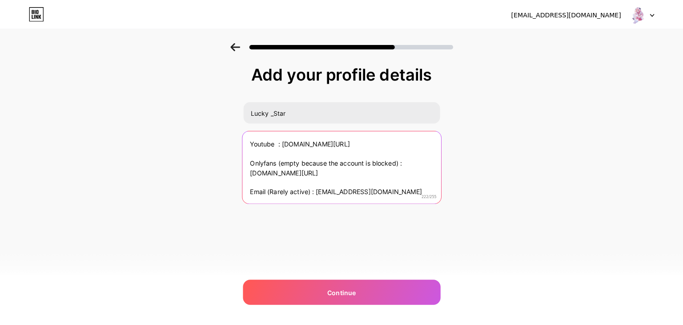
scroll to position [56, 0]
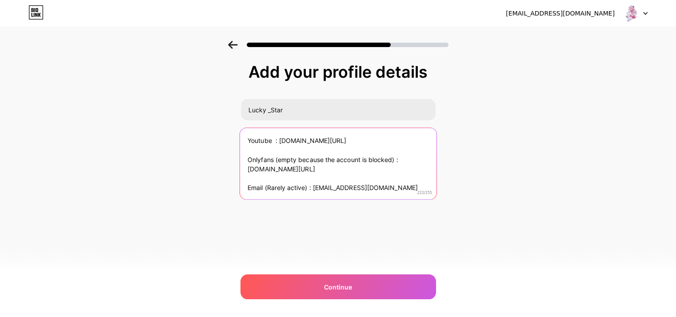
click at [0, 0] on lt-span at bounding box center [0, 0] width 0 height 0
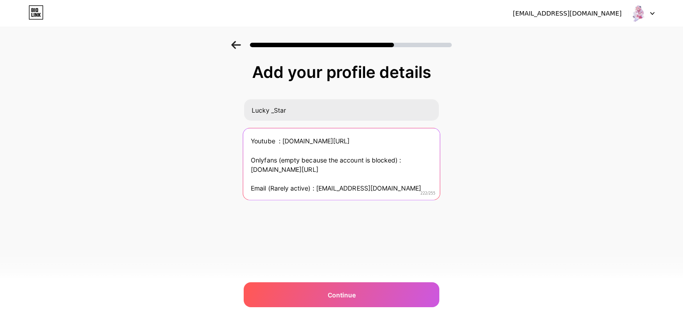
type textarea "My discord : lucky_star42 Telegram : [DOMAIN_NAME][URL] Youtube : [DOMAIN_NAME]…"
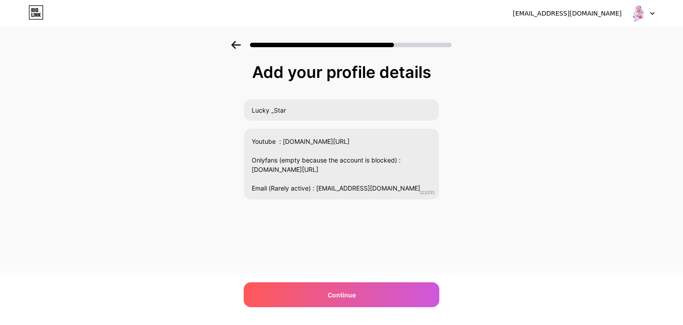
click at [560, 57] on div at bounding box center [341, 42] width 683 height 31
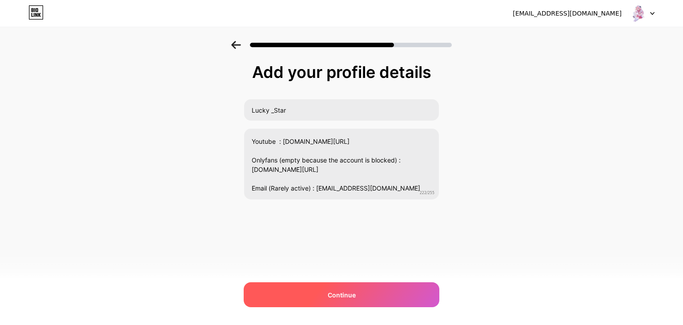
click at [372, 293] on div "Continue" at bounding box center [342, 294] width 196 height 25
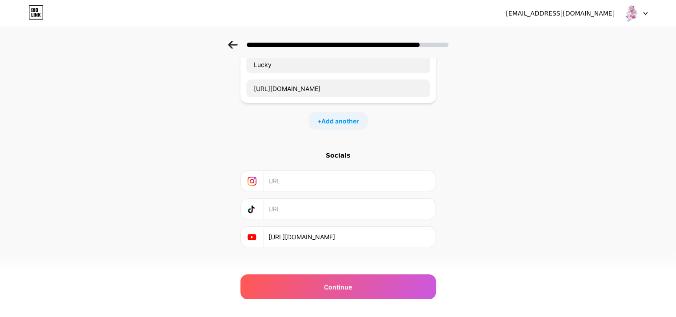
scroll to position [70, 0]
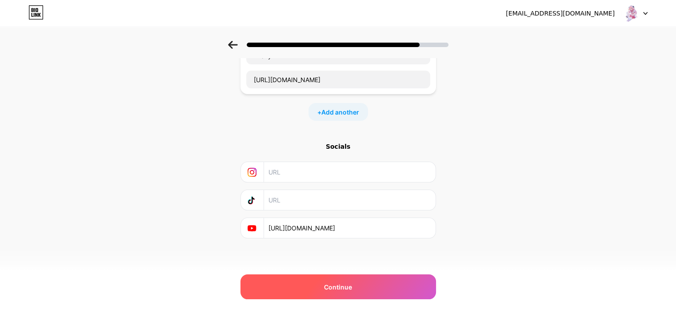
click at [365, 288] on div "Continue" at bounding box center [339, 287] width 196 height 25
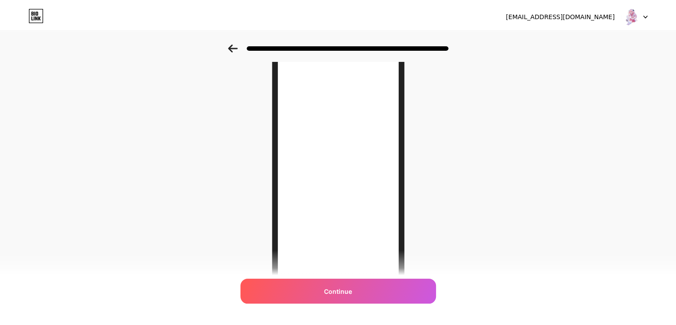
scroll to position [0, 0]
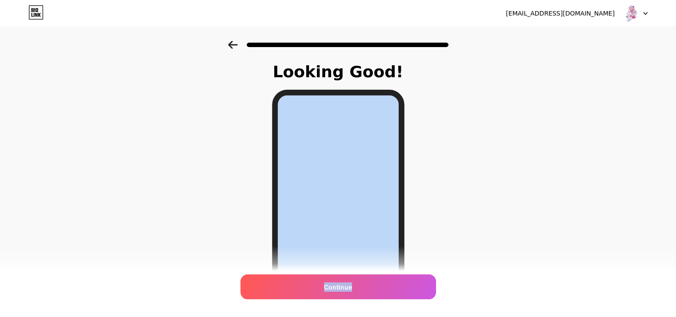
click at [466, 179] on div "Looking Good! Continue" at bounding box center [338, 226] width 676 height 370
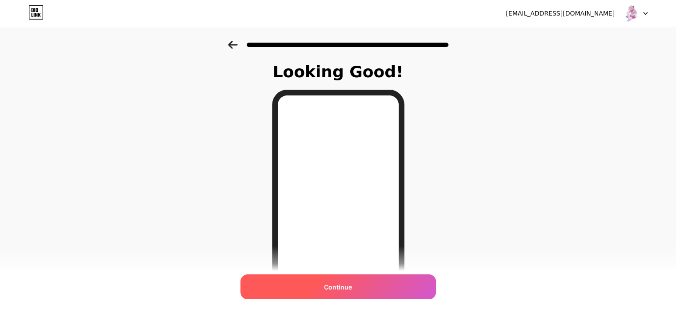
click at [381, 285] on div "Continue" at bounding box center [339, 287] width 196 height 25
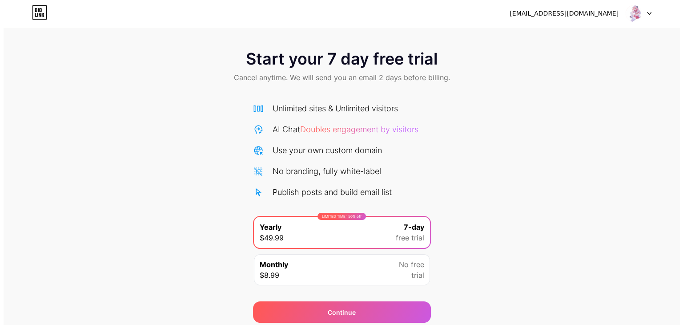
scroll to position [33, 0]
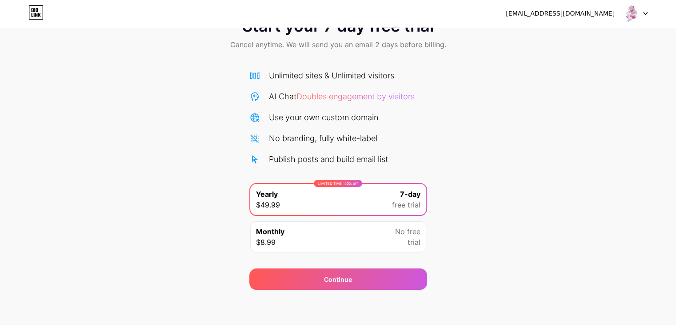
click at [416, 233] on span "No free" at bounding box center [407, 231] width 25 height 11
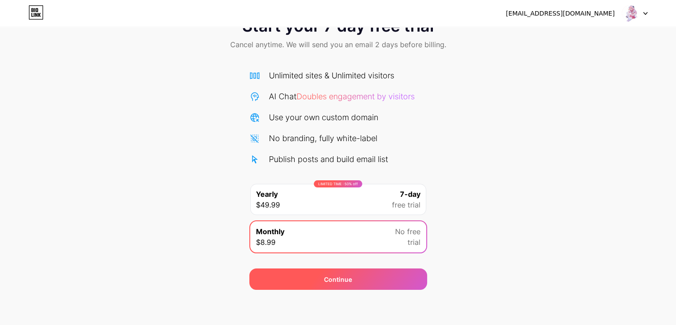
click at [409, 278] on div "Continue" at bounding box center [338, 278] width 178 height 21
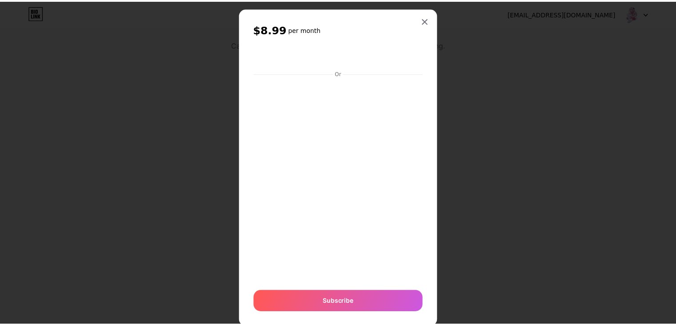
scroll to position [0, 0]
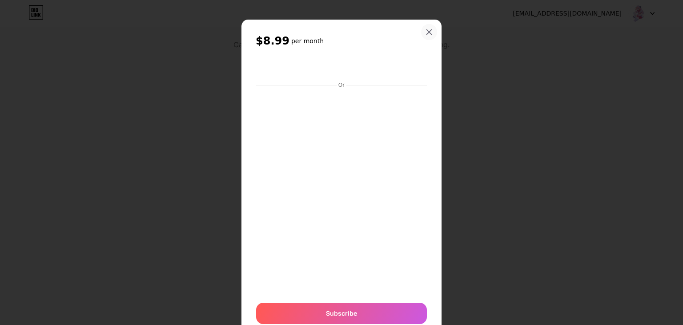
click at [425, 33] on icon at bounding box center [428, 31] width 7 height 7
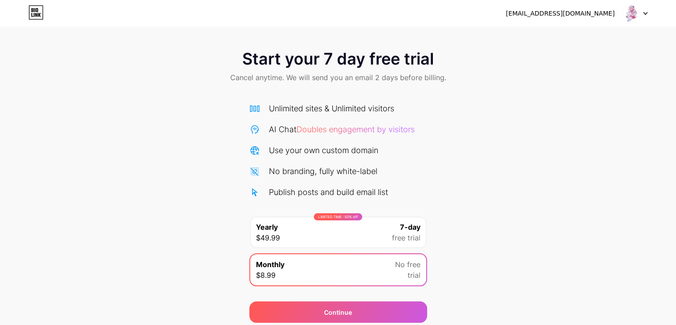
click at [651, 12] on div "[EMAIL_ADDRESS][DOMAIN_NAME] Logout" at bounding box center [338, 13] width 676 height 16
click at [638, 11] on div at bounding box center [635, 13] width 26 height 16
drag, startPoint x: 563, startPoint y: 141, endPoint x: 585, endPoint y: 116, distance: 33.1
click at [585, 116] on div "Start your 7 day free trial Cancel anytime. We will send you an email 2 days be…" at bounding box center [338, 181] width 676 height 281
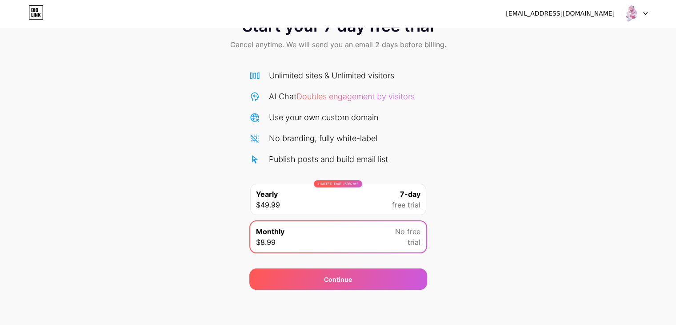
click at [403, 229] on span "No free" at bounding box center [407, 231] width 25 height 11
click at [412, 242] on span "trial" at bounding box center [414, 242] width 13 height 11
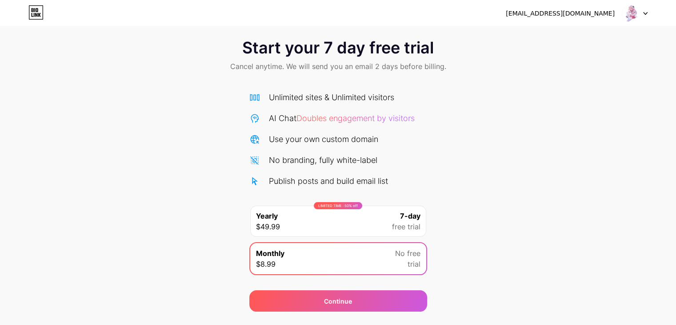
scroll to position [0, 0]
